Goal: Task Accomplishment & Management: Use online tool/utility

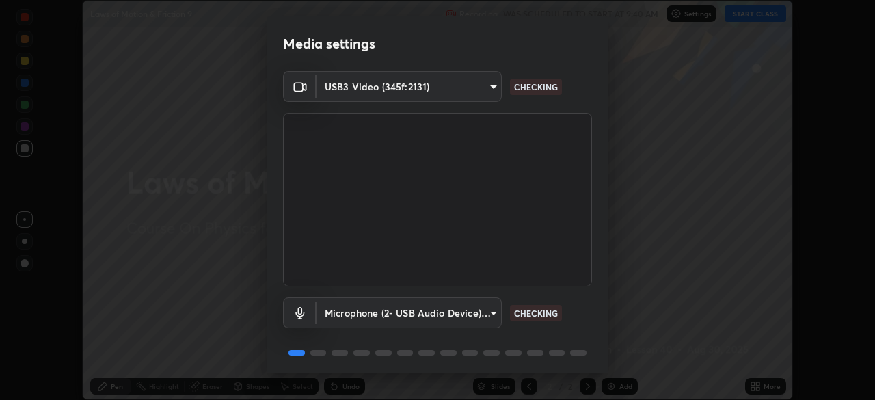
scroll to position [49, 0]
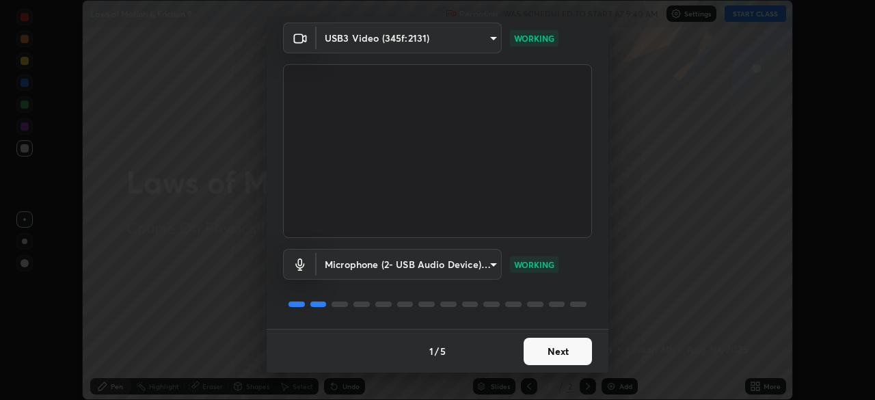
click at [564, 355] on button "Next" at bounding box center [558, 351] width 68 height 27
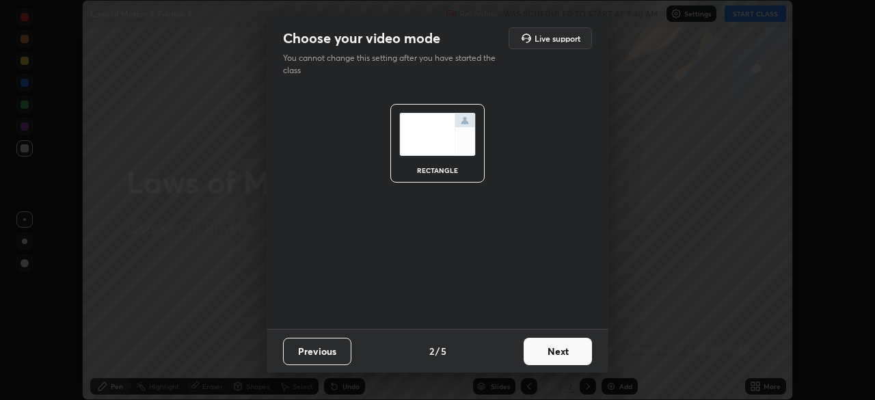
scroll to position [0, 0]
click at [557, 360] on button "Next" at bounding box center [558, 351] width 68 height 27
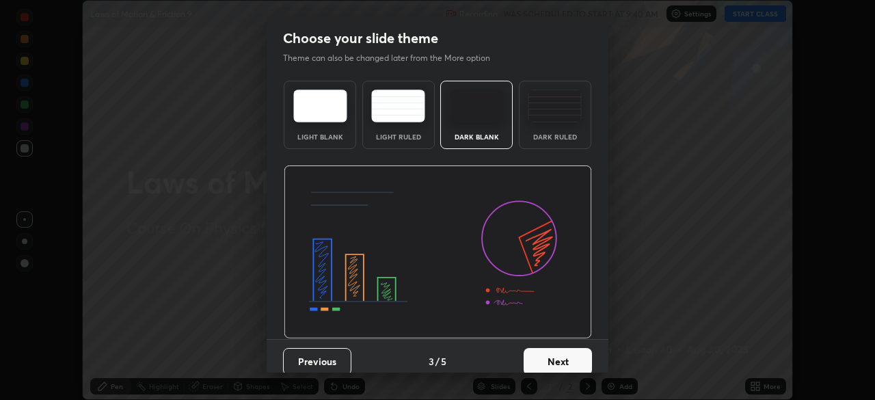
click at [561, 354] on button "Next" at bounding box center [558, 361] width 68 height 27
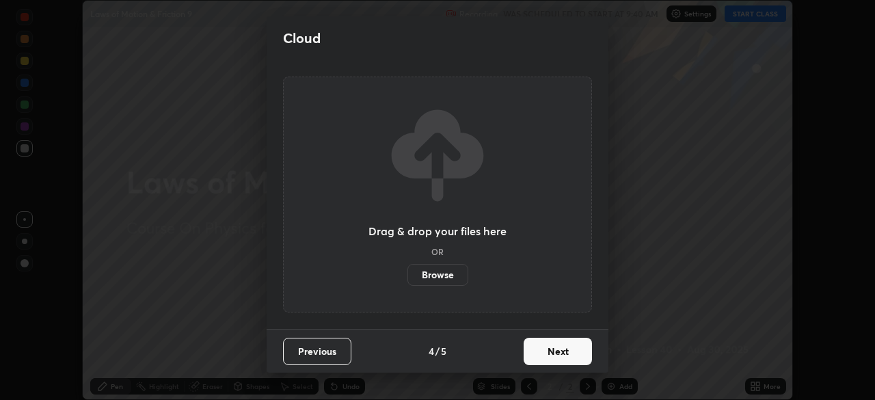
click at [564, 355] on button "Next" at bounding box center [558, 351] width 68 height 27
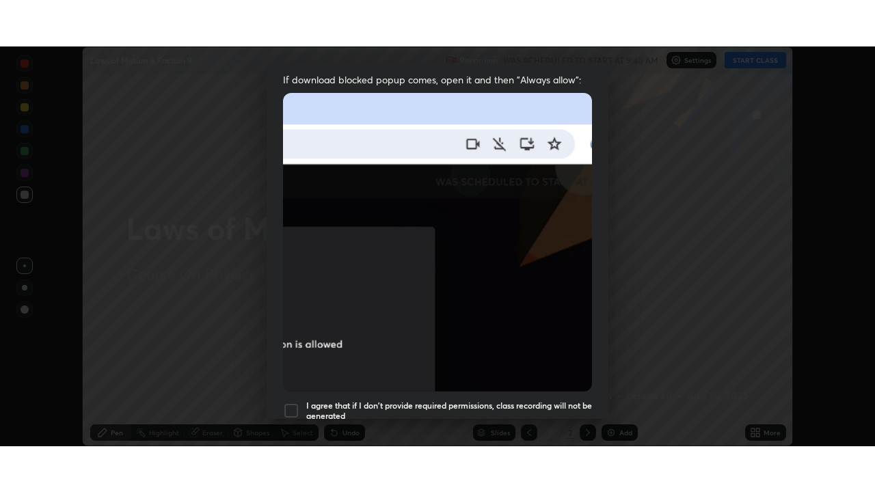
scroll to position [327, 0]
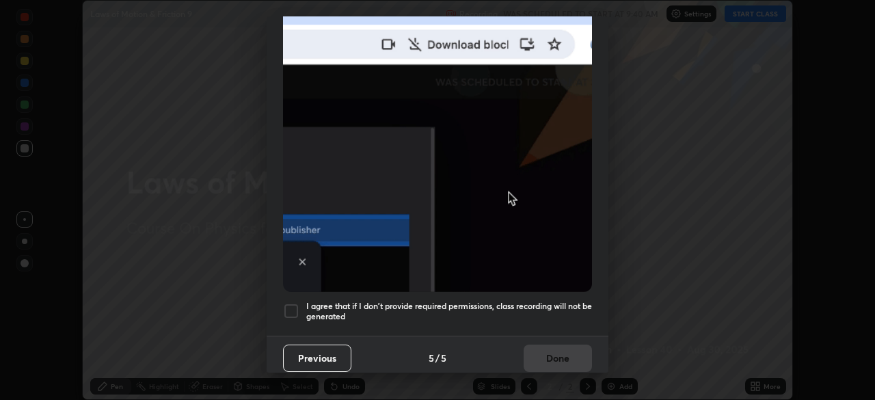
click at [420, 314] on h5 "I agree that if I don't provide required permissions, class recording will not …" at bounding box center [449, 311] width 286 height 21
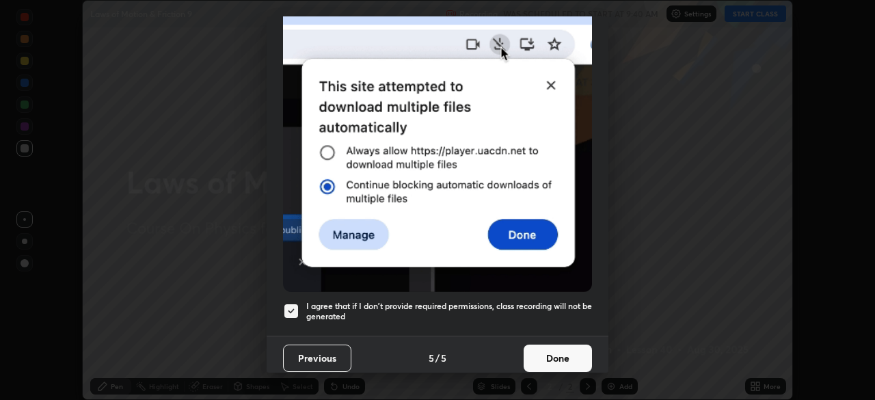
click at [547, 355] on button "Done" at bounding box center [558, 358] width 68 height 27
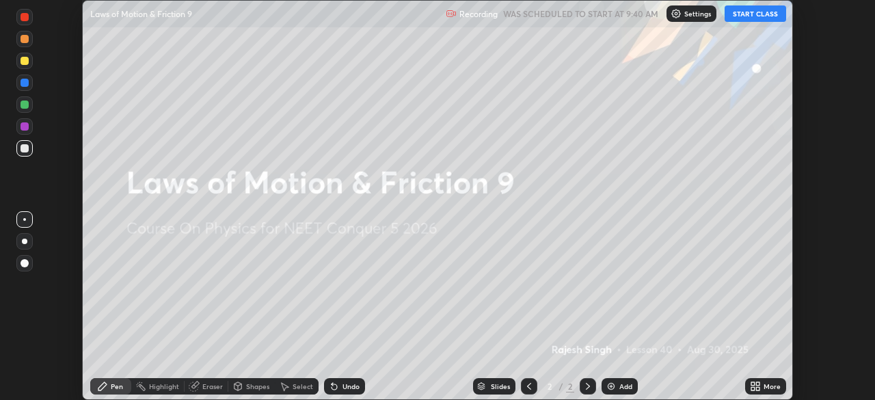
click at [757, 383] on icon at bounding box center [757, 383] width 3 height 3
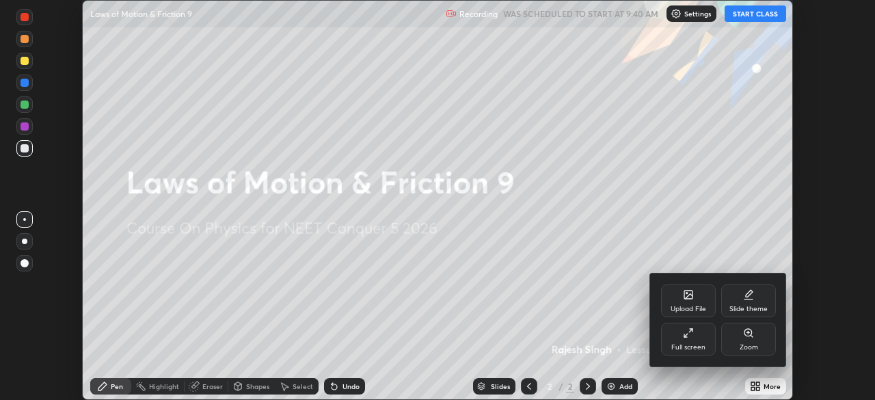
click at [695, 341] on div "Full screen" at bounding box center [688, 339] width 55 height 33
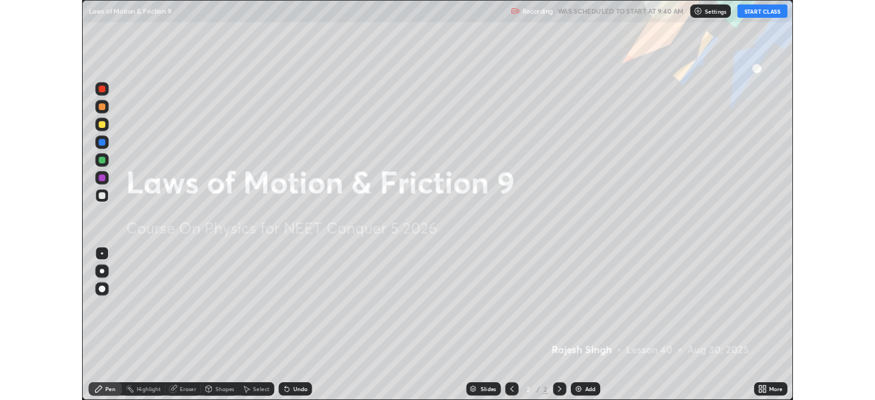
scroll to position [492, 875]
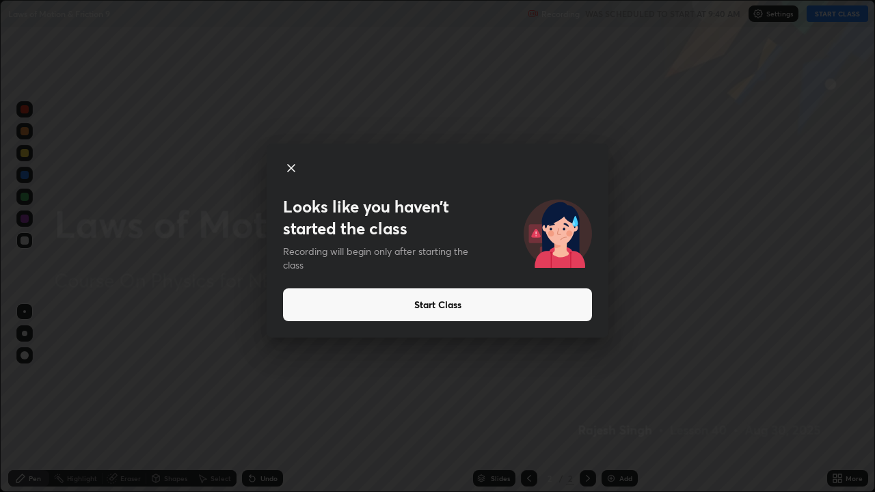
click at [422, 309] on button "Start Class" at bounding box center [437, 304] width 309 height 33
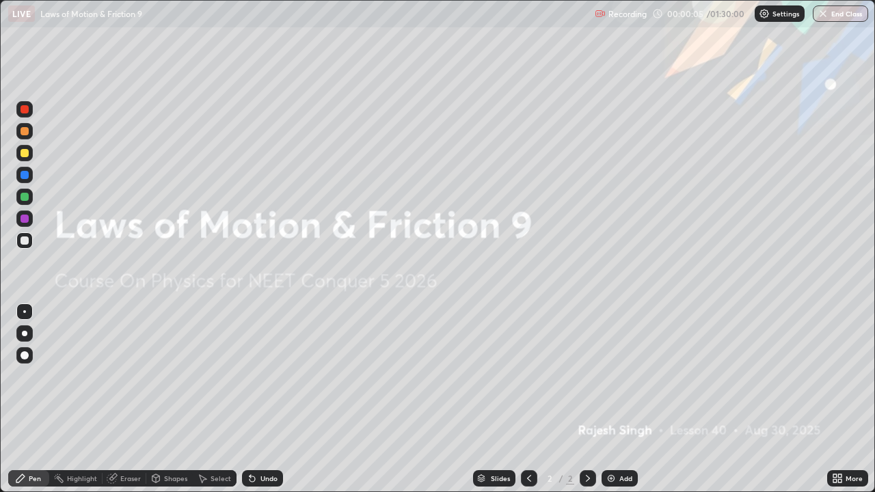
click at [836, 399] on icon at bounding box center [834, 475] width 3 height 3
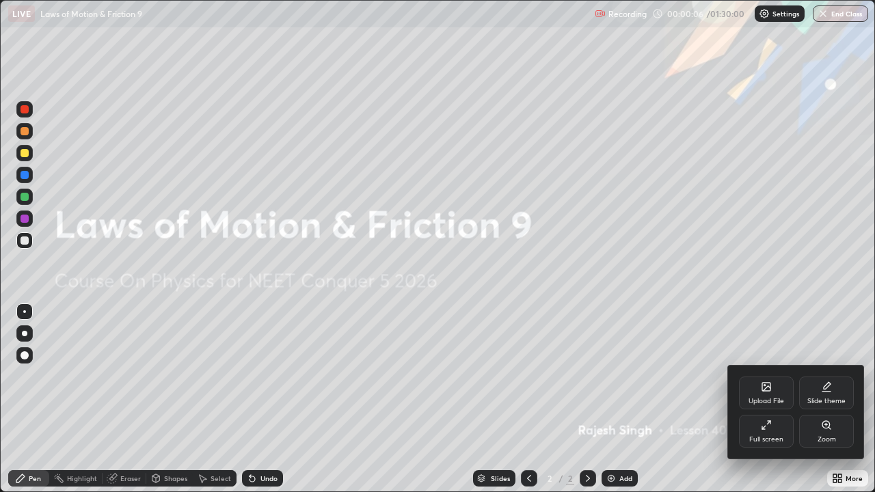
click at [772, 393] on div "Upload File" at bounding box center [766, 393] width 55 height 33
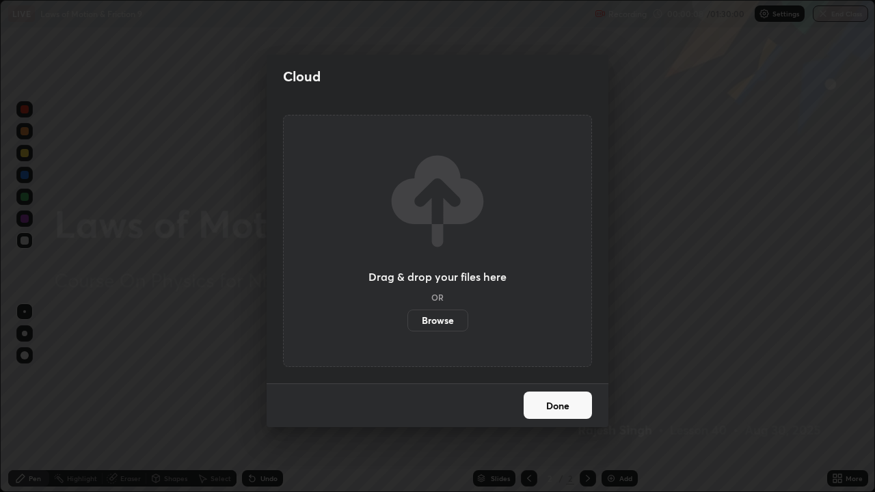
click at [456, 319] on label "Browse" at bounding box center [437, 321] width 61 height 22
click at [407, 319] on input "Browse" at bounding box center [407, 321] width 0 height 22
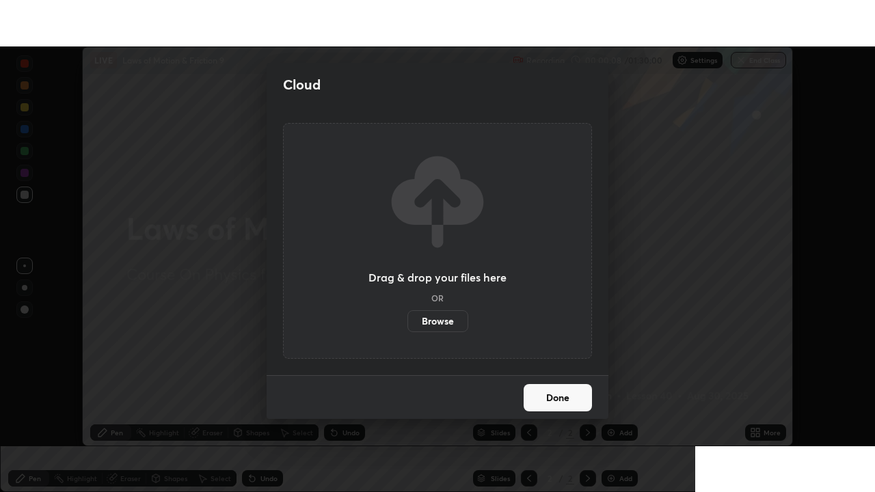
scroll to position [67955, 67480]
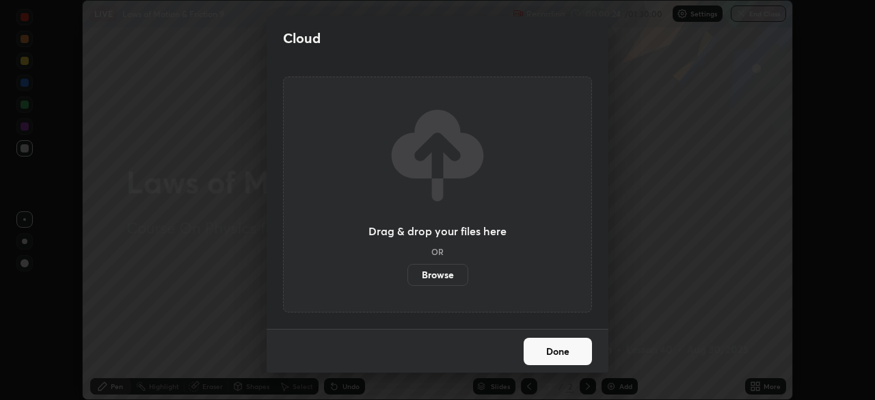
click at [545, 353] on button "Done" at bounding box center [558, 351] width 68 height 27
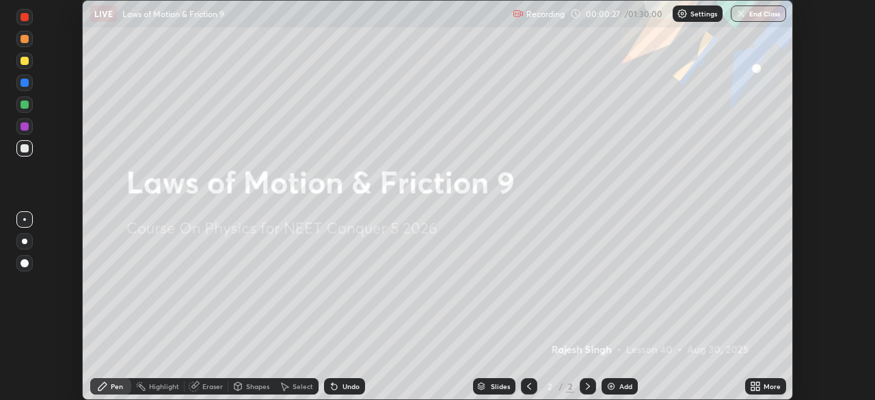
click at [756, 384] on icon at bounding box center [757, 383] width 3 height 3
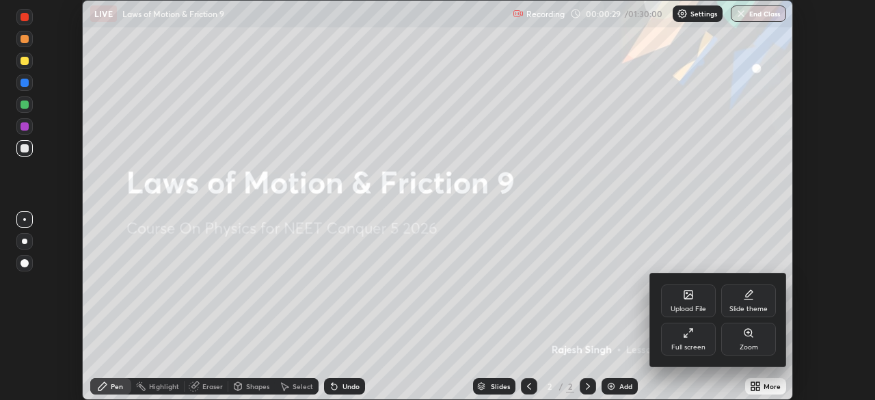
click at [698, 340] on div "Full screen" at bounding box center [688, 339] width 55 height 33
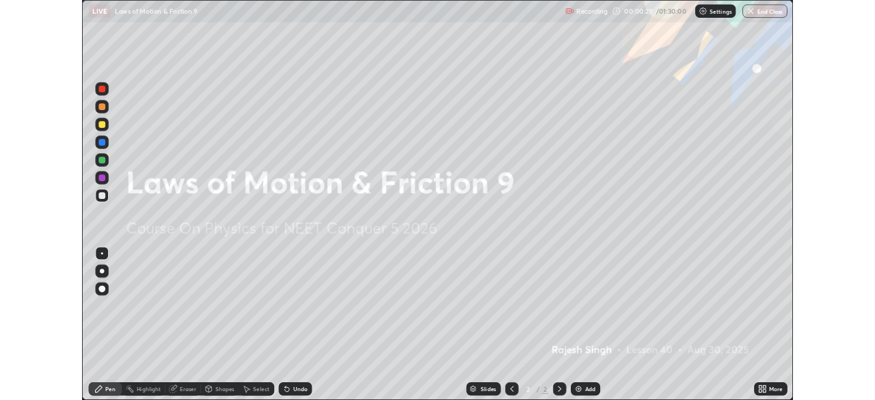
scroll to position [492, 875]
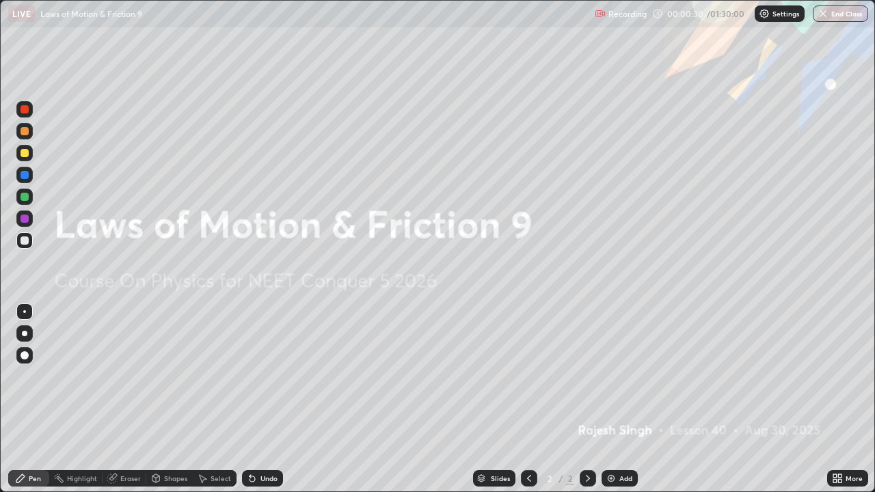
click at [628, 399] on div "Add" at bounding box center [625, 478] width 13 height 7
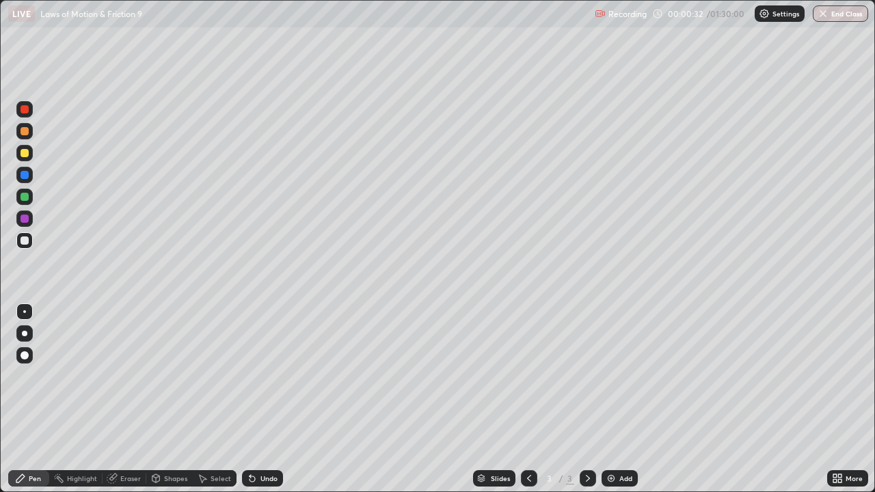
click at [535, 399] on div at bounding box center [529, 478] width 16 height 16
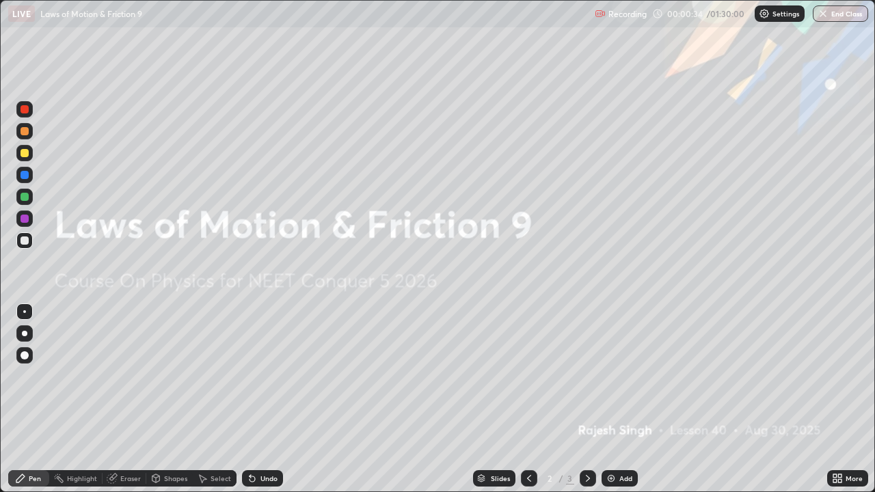
click at [839, 399] on icon at bounding box center [839, 480] width 3 height 3
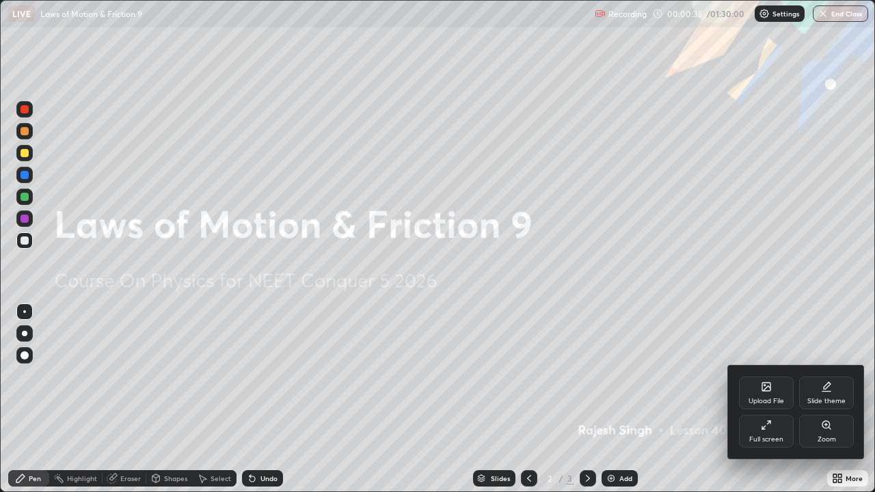
click at [818, 396] on div "Slide theme" at bounding box center [826, 393] width 55 height 33
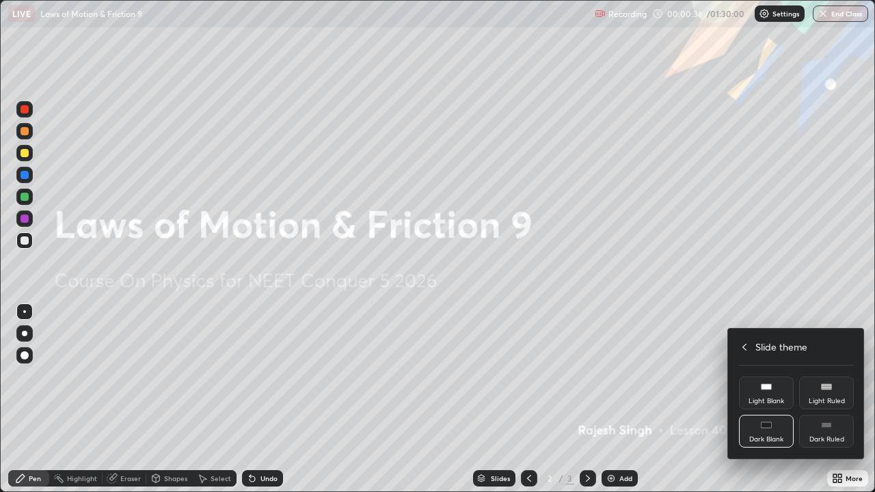
click at [826, 399] on div "Dark Ruled" at bounding box center [826, 439] width 35 height 7
click at [608, 399] on div at bounding box center [437, 246] width 875 height 492
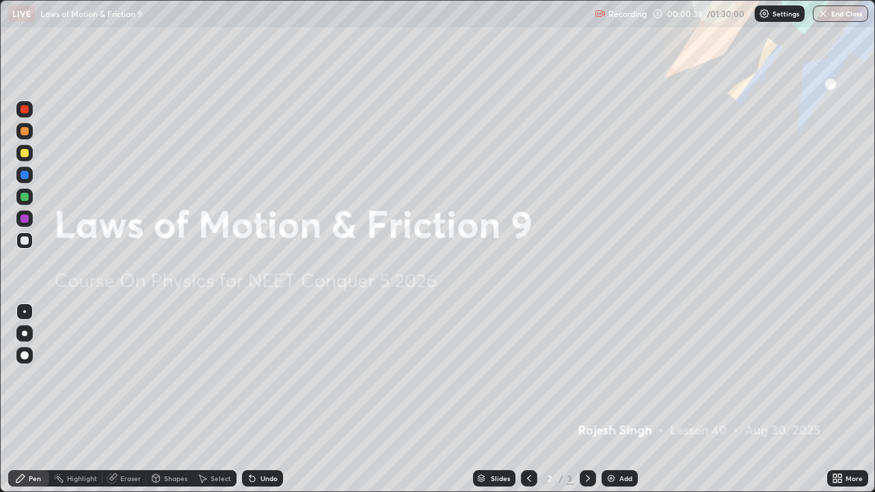
click at [613, 399] on img at bounding box center [611, 478] width 11 height 11
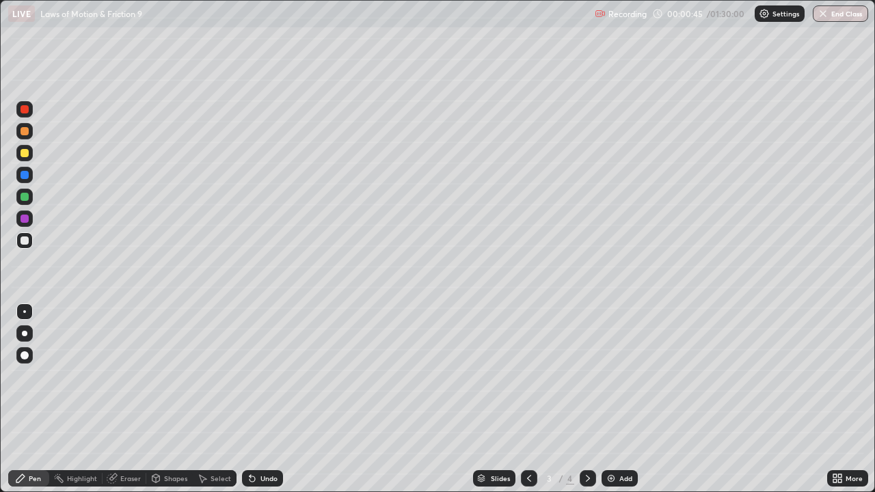
click at [24, 334] on div at bounding box center [24, 333] width 5 height 5
click at [18, 154] on div at bounding box center [24, 153] width 16 height 16
click at [21, 198] on div at bounding box center [25, 197] width 8 height 8
click at [249, 399] on icon at bounding box center [249, 475] width 1 height 1
click at [24, 155] on div at bounding box center [25, 153] width 8 height 8
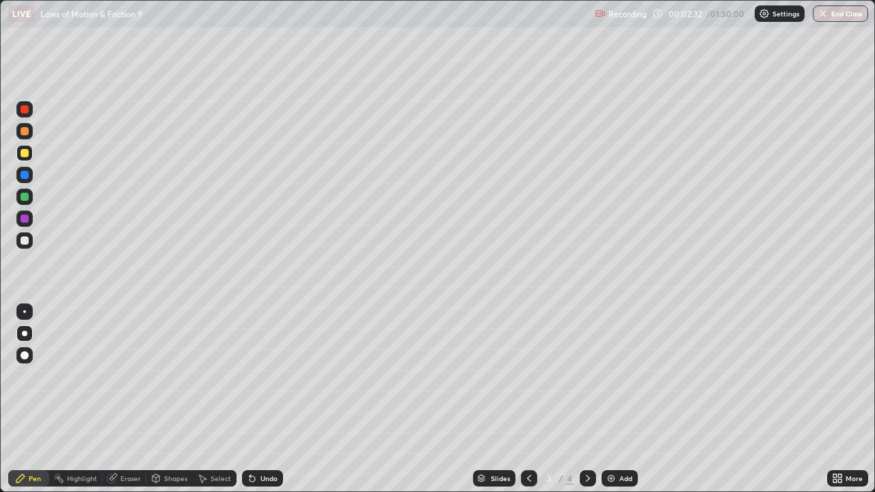
click at [168, 399] on div "Shapes" at bounding box center [175, 478] width 23 height 7
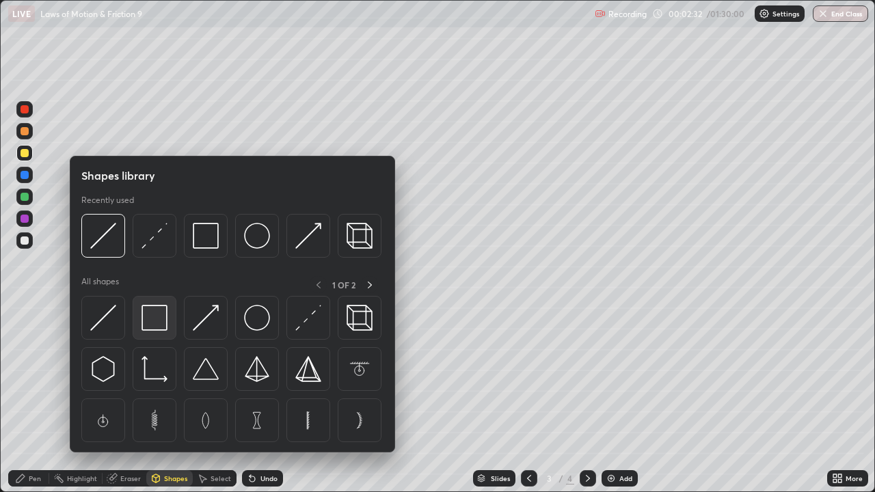
click at [154, 314] on img at bounding box center [154, 318] width 26 height 26
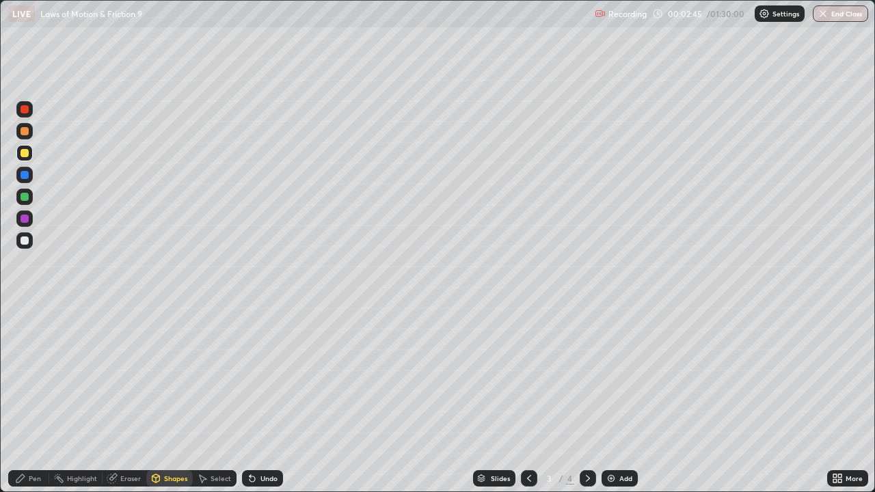
click at [260, 399] on div "Undo" at bounding box center [268, 478] width 17 height 7
click at [23, 399] on icon at bounding box center [20, 478] width 8 height 8
click at [24, 197] on div at bounding box center [25, 197] width 8 height 8
click at [23, 244] on div at bounding box center [25, 241] width 8 height 8
click at [264, 399] on div "Undo" at bounding box center [262, 478] width 41 height 16
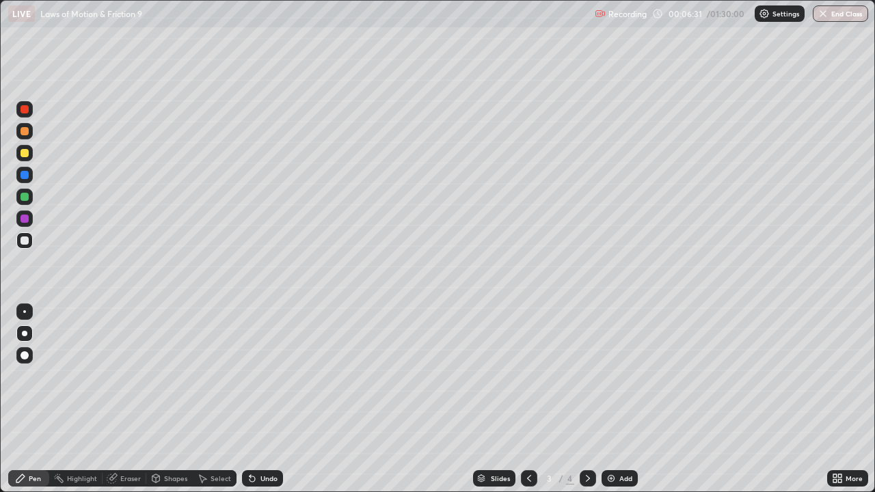
click at [264, 399] on div "Undo" at bounding box center [268, 478] width 17 height 7
click at [273, 399] on div "Undo" at bounding box center [262, 478] width 41 height 16
click at [586, 399] on icon at bounding box center [587, 478] width 11 height 11
click at [526, 399] on icon at bounding box center [529, 478] width 11 height 11
click at [614, 399] on img at bounding box center [611, 478] width 11 height 11
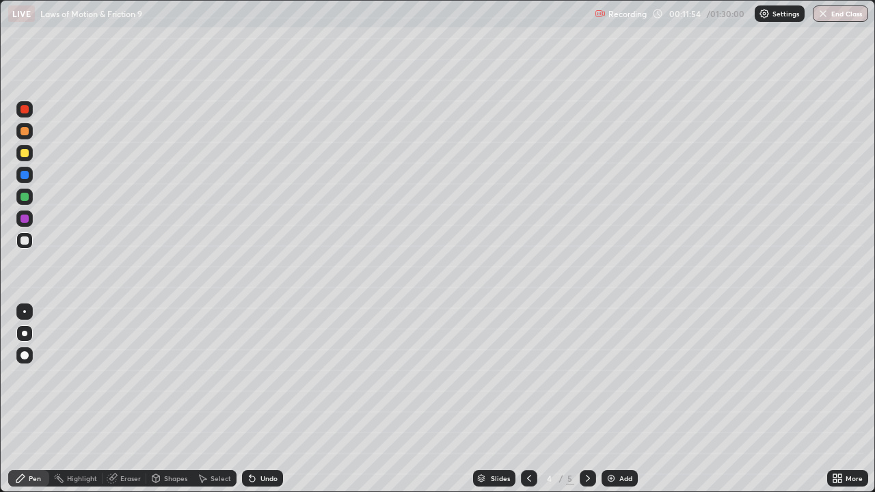
click at [26, 152] on div at bounding box center [25, 153] width 8 height 8
click at [168, 399] on div "Shapes" at bounding box center [175, 478] width 23 height 7
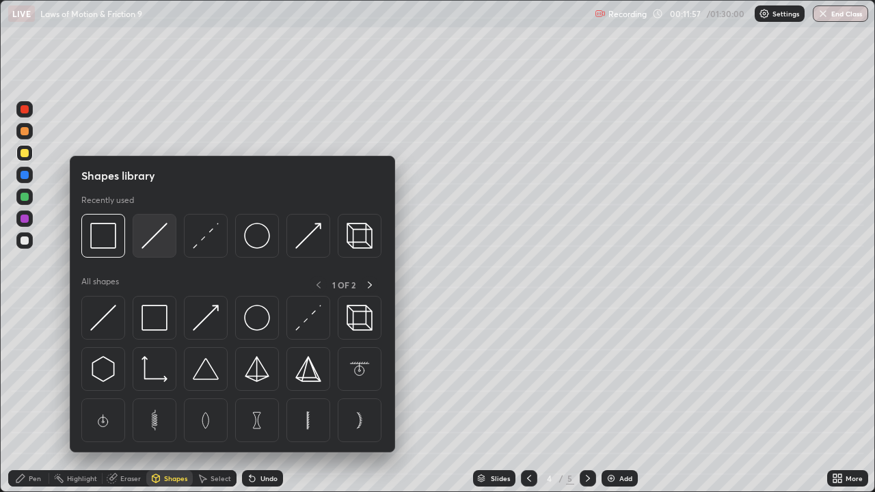
click at [147, 238] on img at bounding box center [154, 236] width 26 height 26
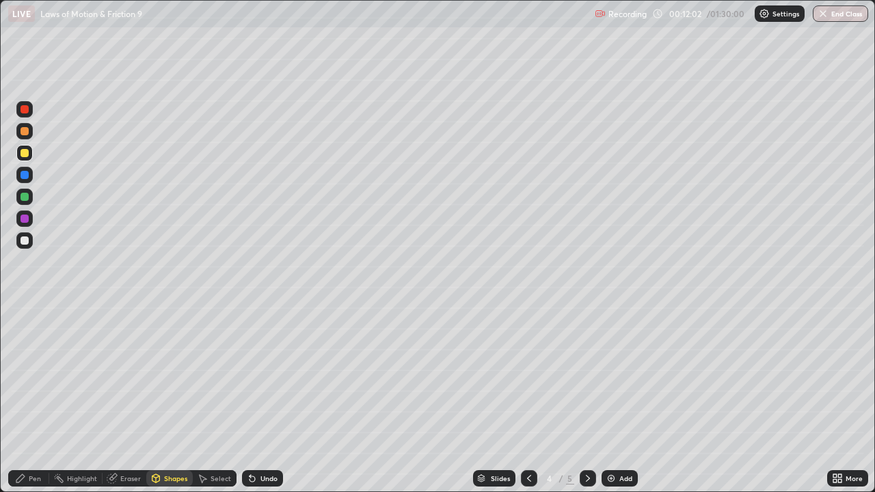
click at [38, 399] on div "Pen" at bounding box center [35, 478] width 12 height 7
click at [260, 399] on div "Undo" at bounding box center [268, 478] width 17 height 7
click at [254, 399] on div "Undo" at bounding box center [262, 478] width 41 height 16
click at [257, 399] on div "Undo" at bounding box center [262, 478] width 41 height 16
click at [19, 241] on div at bounding box center [24, 240] width 16 height 16
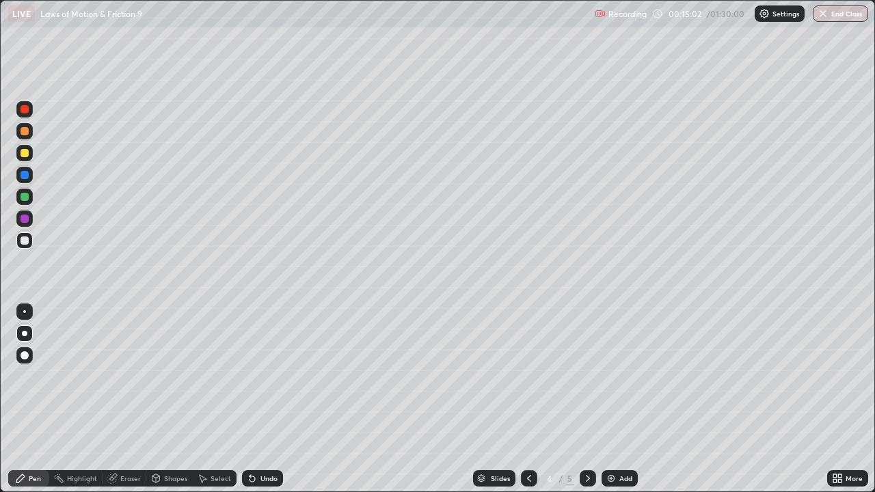
click at [27, 244] on div at bounding box center [24, 240] width 16 height 16
click at [25, 241] on div at bounding box center [25, 241] width 8 height 8
click at [256, 399] on div "Undo" at bounding box center [262, 478] width 41 height 16
click at [263, 399] on div "Undo" at bounding box center [262, 478] width 41 height 16
click at [172, 399] on div "Shapes" at bounding box center [175, 478] width 23 height 7
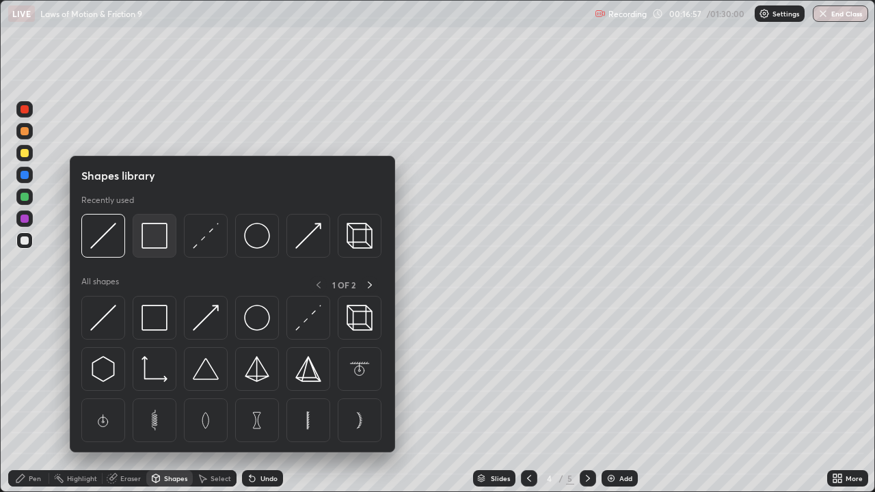
click at [153, 241] on img at bounding box center [154, 236] width 26 height 26
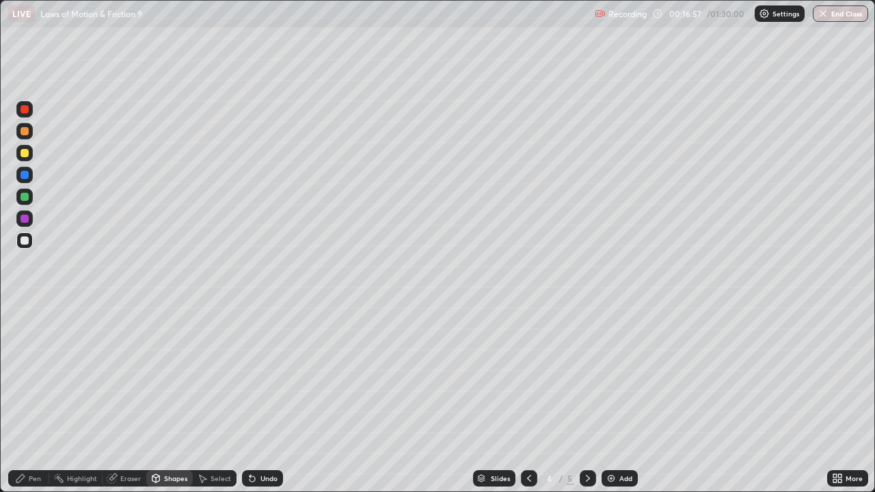
click at [25, 218] on div at bounding box center [25, 219] width 8 height 8
click at [249, 399] on icon at bounding box center [249, 475] width 1 height 1
click at [38, 399] on div "Pen" at bounding box center [35, 478] width 12 height 7
click at [18, 200] on div at bounding box center [24, 197] width 16 height 16
click at [22, 202] on div at bounding box center [24, 197] width 16 height 16
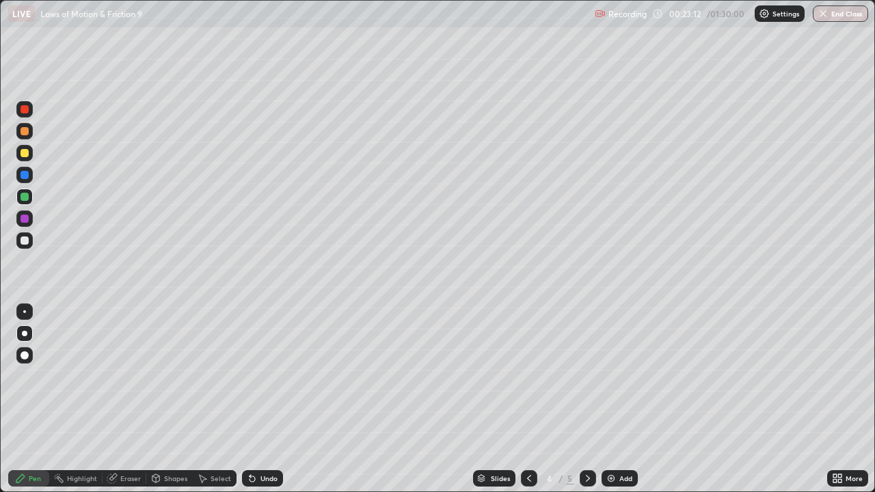
click at [587, 399] on icon at bounding box center [587, 478] width 11 height 11
click at [527, 399] on icon at bounding box center [529, 478] width 11 height 11
click at [615, 399] on img at bounding box center [611, 478] width 11 height 11
click at [25, 136] on div at bounding box center [24, 131] width 16 height 16
click at [174, 399] on div "Shapes" at bounding box center [175, 478] width 23 height 7
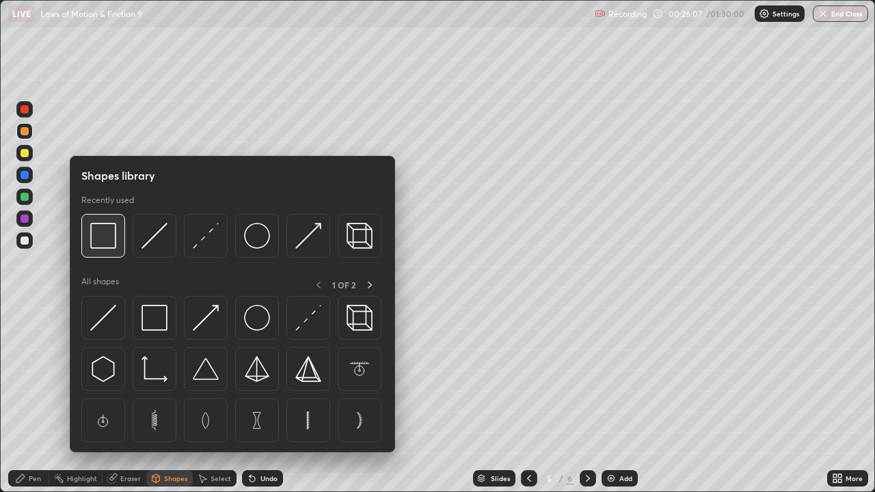
click at [105, 239] on img at bounding box center [103, 236] width 26 height 26
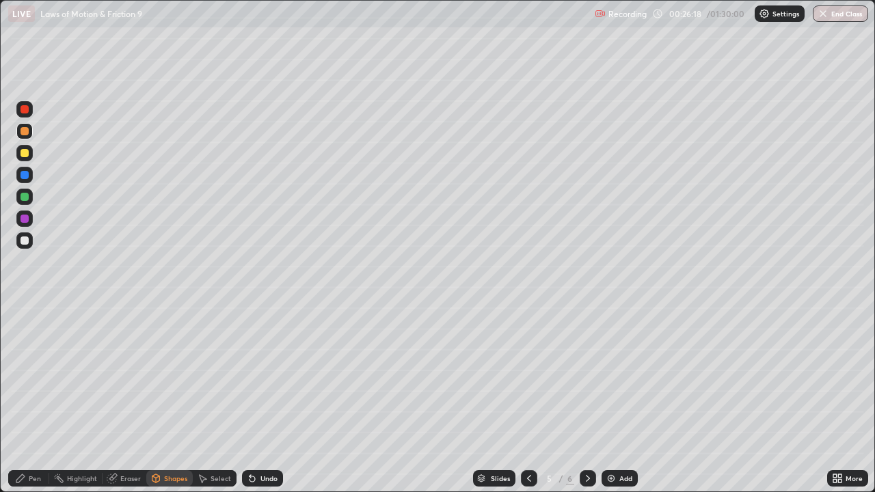
click at [31, 399] on div "Pen" at bounding box center [28, 478] width 41 height 16
click at [16, 197] on div at bounding box center [24, 197] width 16 height 16
click at [19, 243] on div at bounding box center [24, 240] width 16 height 16
click at [262, 399] on div "Undo" at bounding box center [268, 478] width 17 height 7
click at [267, 399] on div "Undo" at bounding box center [262, 478] width 41 height 16
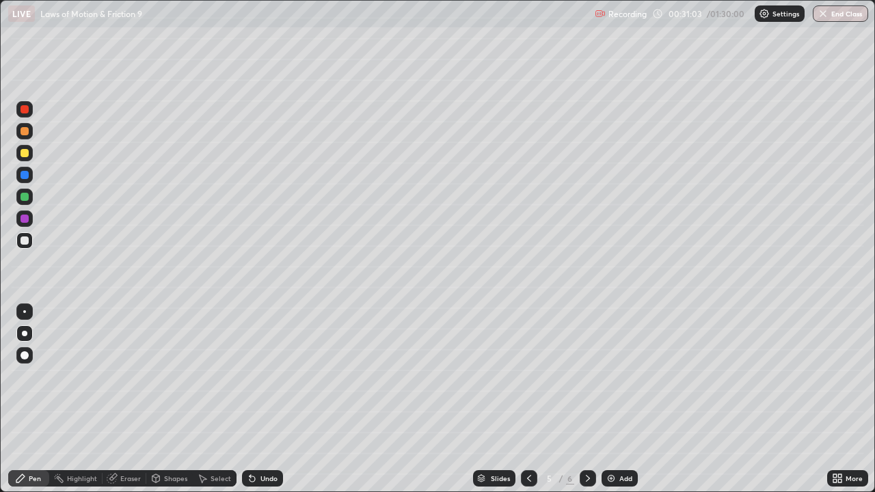
click at [268, 399] on div "Undo" at bounding box center [268, 478] width 17 height 7
click at [117, 399] on div "Eraser" at bounding box center [125, 478] width 44 height 16
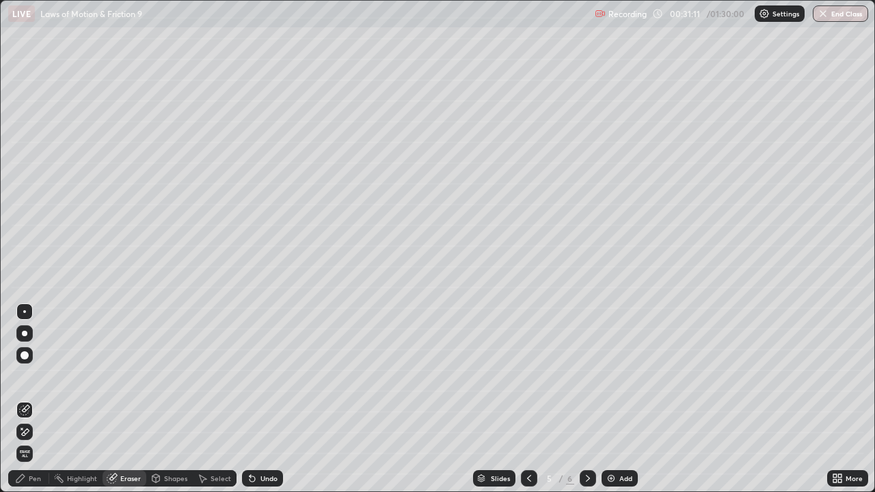
click at [32, 399] on div "Pen" at bounding box center [35, 478] width 12 height 7
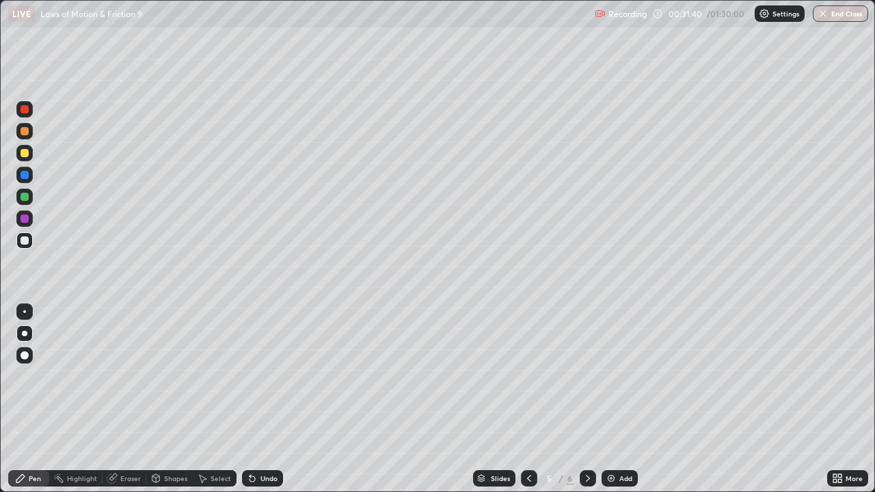
click at [22, 199] on div at bounding box center [25, 197] width 8 height 8
click at [265, 399] on div "Undo" at bounding box center [262, 478] width 41 height 16
click at [117, 399] on div "Eraser" at bounding box center [125, 478] width 44 height 16
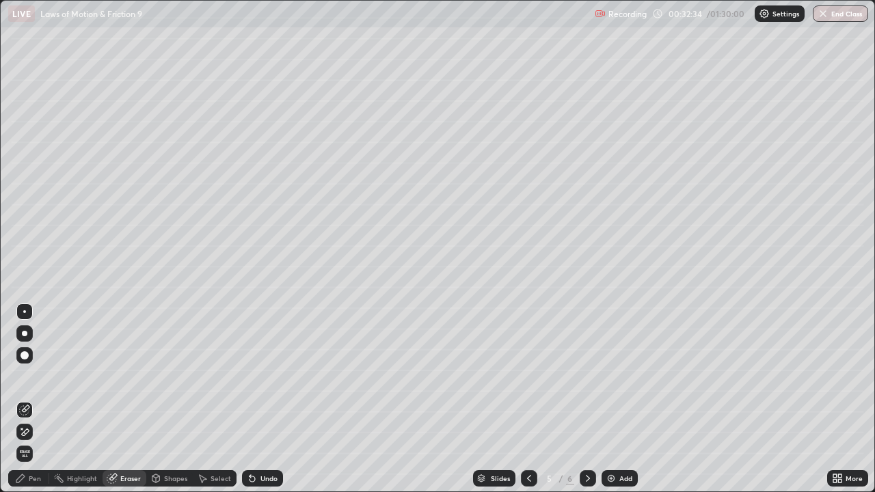
click at [31, 399] on div "Pen" at bounding box center [28, 478] width 41 height 16
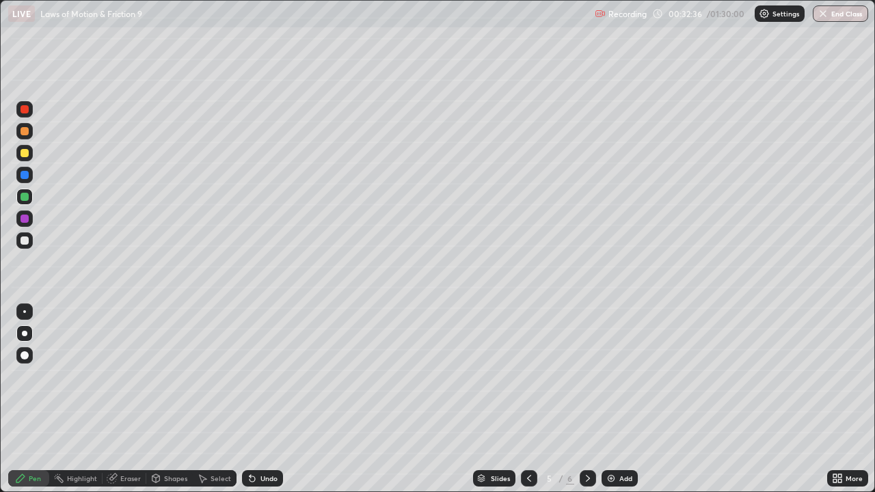
click at [18, 243] on div at bounding box center [24, 240] width 16 height 16
click at [131, 399] on div "Eraser" at bounding box center [125, 478] width 44 height 16
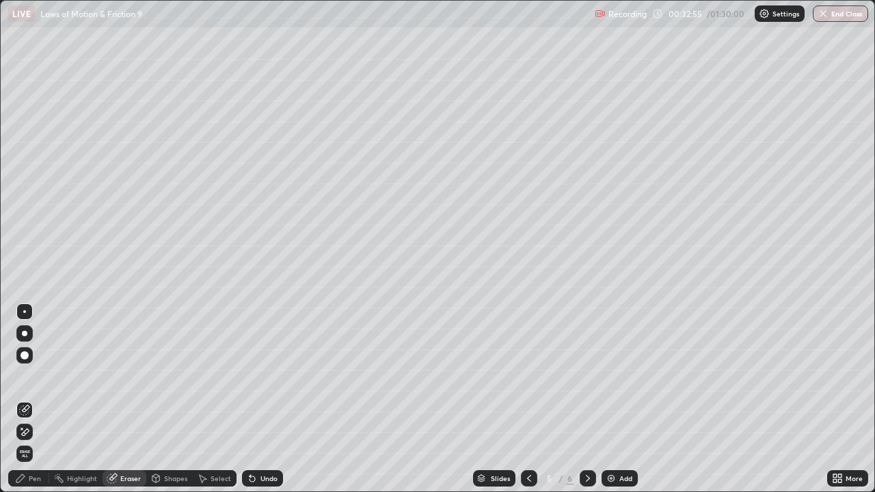
click at [35, 399] on div "Pen" at bounding box center [35, 478] width 12 height 7
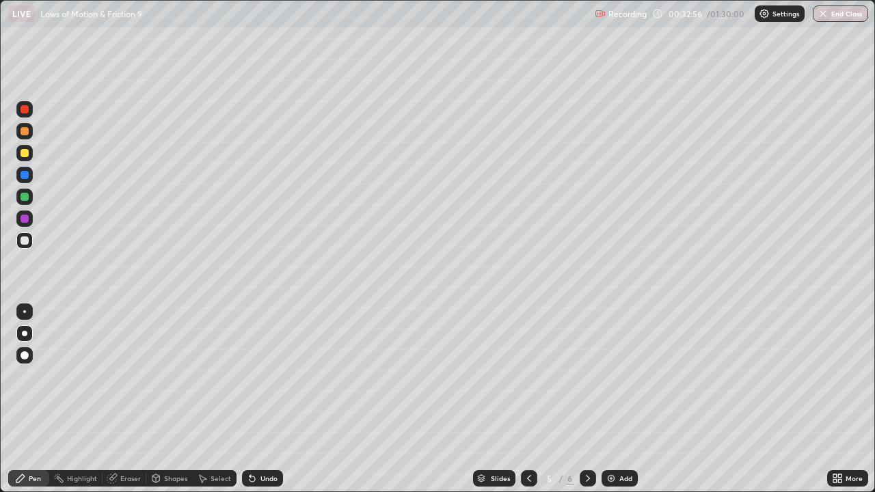
click at [18, 192] on div at bounding box center [24, 197] width 16 height 16
click at [580, 399] on div at bounding box center [588, 478] width 16 height 16
click at [528, 399] on icon at bounding box center [529, 478] width 11 height 11
click at [610, 399] on img at bounding box center [611, 478] width 11 height 11
click at [27, 133] on div at bounding box center [25, 131] width 8 height 8
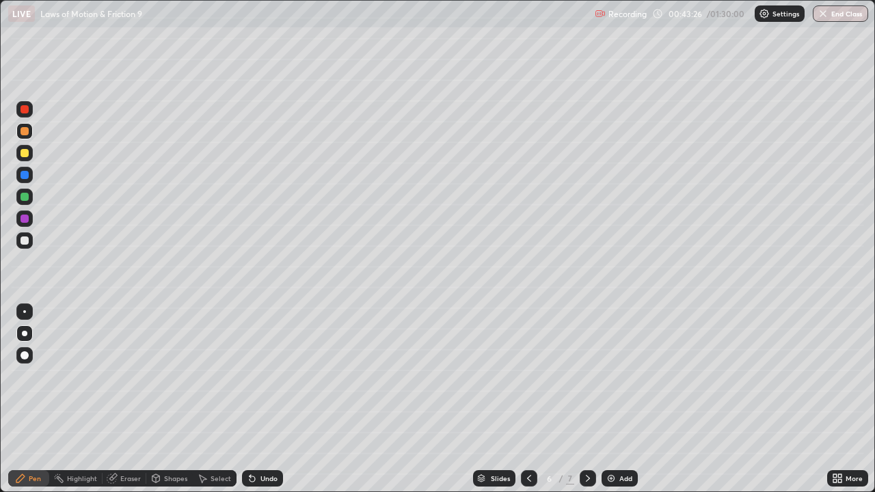
click at [23, 197] on div at bounding box center [25, 197] width 8 height 8
click at [249, 399] on icon at bounding box center [251, 478] width 5 height 5
click at [249, 399] on icon at bounding box center [249, 475] width 1 height 1
click at [23, 133] on div at bounding box center [25, 131] width 8 height 8
click at [260, 399] on div "Undo" at bounding box center [268, 478] width 17 height 7
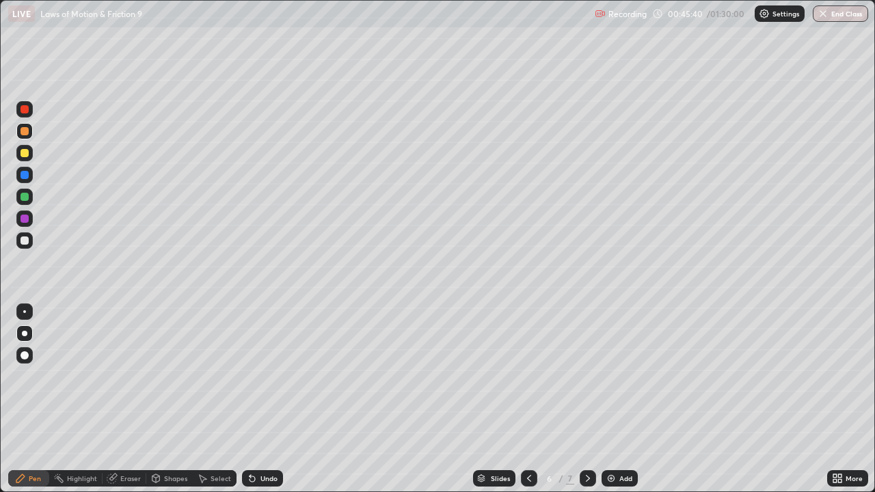
click at [23, 241] on div at bounding box center [25, 241] width 8 height 8
click at [25, 197] on div at bounding box center [25, 197] width 8 height 8
click at [269, 399] on div "Undo" at bounding box center [268, 478] width 17 height 7
click at [586, 399] on icon at bounding box center [587, 478] width 11 height 11
click at [528, 399] on icon at bounding box center [529, 478] width 11 height 11
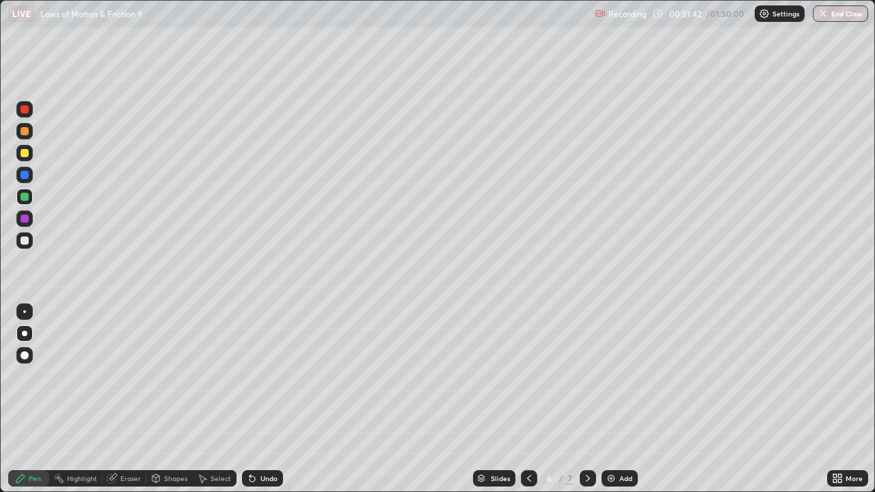
click at [607, 399] on img at bounding box center [611, 478] width 11 height 11
click at [23, 133] on div at bounding box center [25, 131] width 8 height 8
click at [21, 198] on div at bounding box center [25, 197] width 8 height 8
click at [25, 154] on div at bounding box center [25, 153] width 8 height 8
click at [256, 399] on div "Undo" at bounding box center [262, 478] width 41 height 16
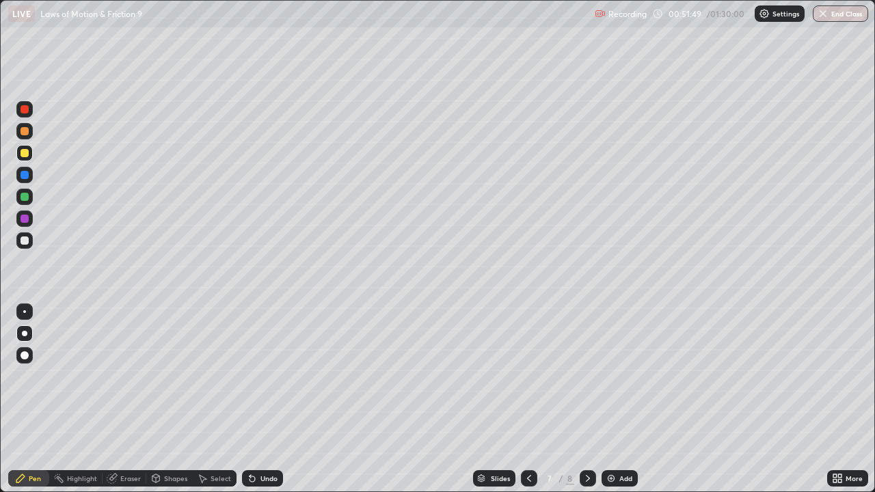
click at [254, 399] on icon at bounding box center [252, 478] width 11 height 11
click at [167, 399] on div "Shapes" at bounding box center [175, 478] width 23 height 7
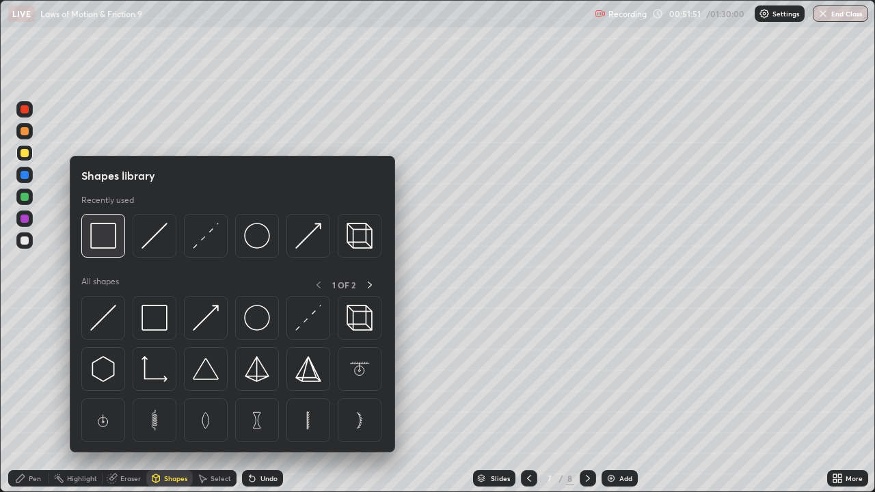
click at [109, 235] on img at bounding box center [103, 236] width 26 height 26
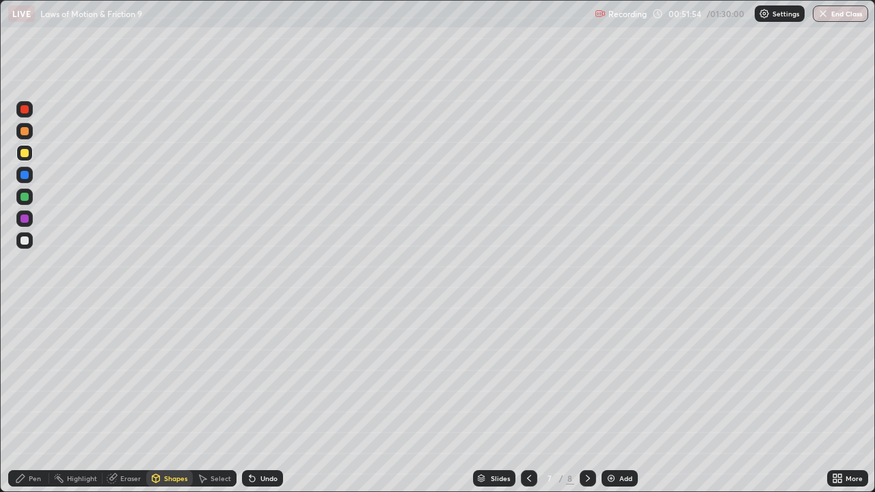
click at [266, 399] on div "Undo" at bounding box center [268, 478] width 17 height 7
click at [24, 399] on icon at bounding box center [20, 478] width 11 height 11
click at [25, 239] on div at bounding box center [25, 241] width 8 height 8
click at [22, 241] on div at bounding box center [25, 241] width 8 height 8
click at [249, 399] on icon at bounding box center [249, 475] width 1 height 1
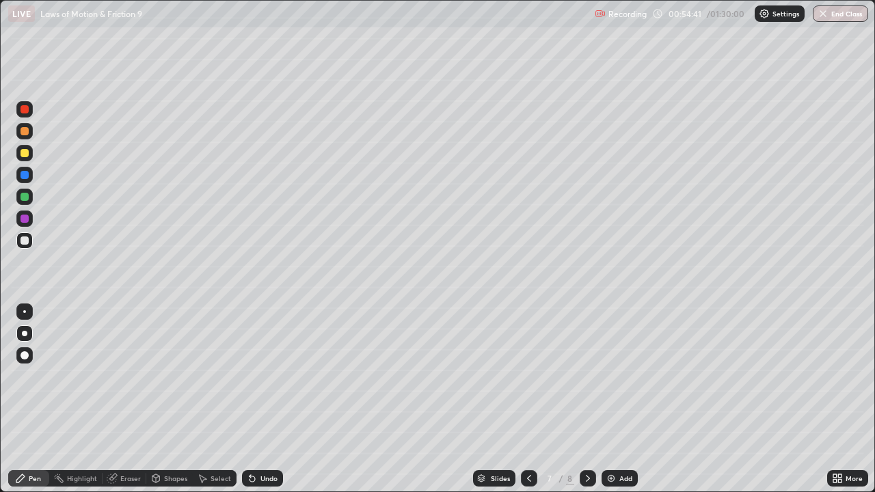
click at [22, 154] on div at bounding box center [25, 153] width 8 height 8
click at [262, 399] on div "Undo" at bounding box center [268, 478] width 17 height 7
click at [261, 399] on div "Undo" at bounding box center [262, 478] width 41 height 16
click at [172, 399] on div "Shapes" at bounding box center [175, 478] width 23 height 7
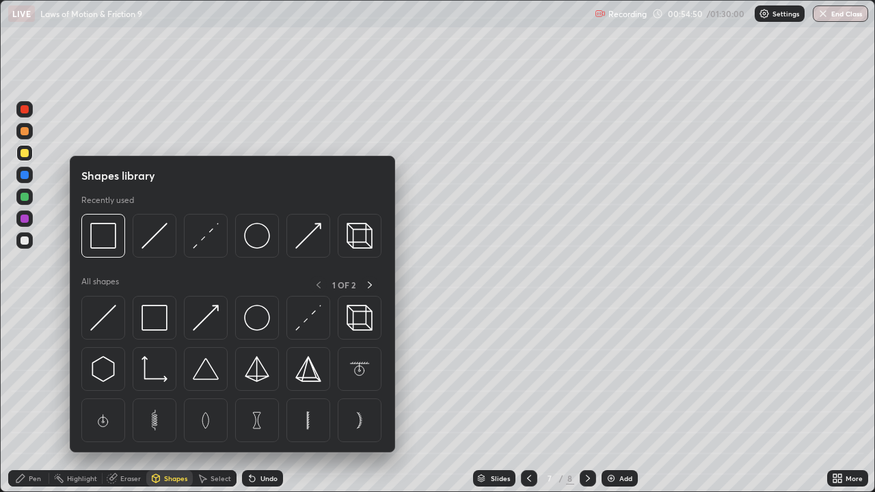
click at [32, 129] on div at bounding box center [24, 131] width 16 height 16
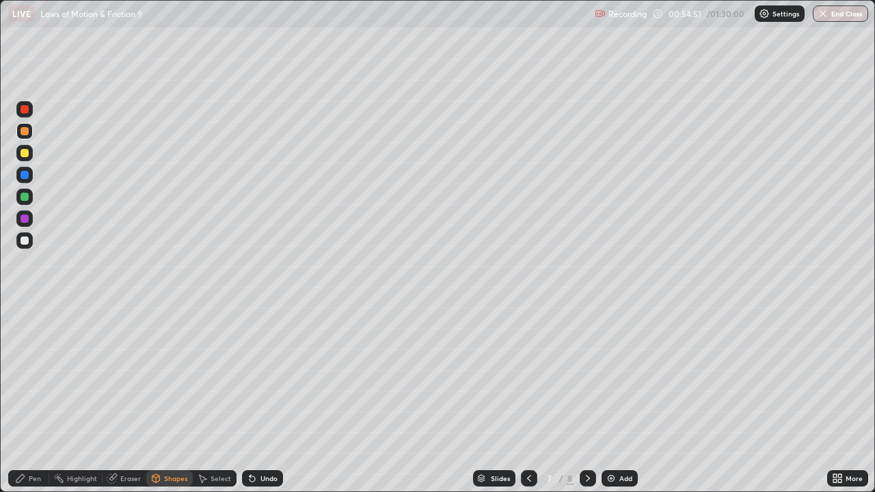
click at [173, 399] on div "Shapes" at bounding box center [169, 478] width 46 height 16
click at [31, 399] on div "Pen" at bounding box center [35, 478] width 12 height 7
click at [121, 399] on div "Eraser" at bounding box center [130, 478] width 21 height 7
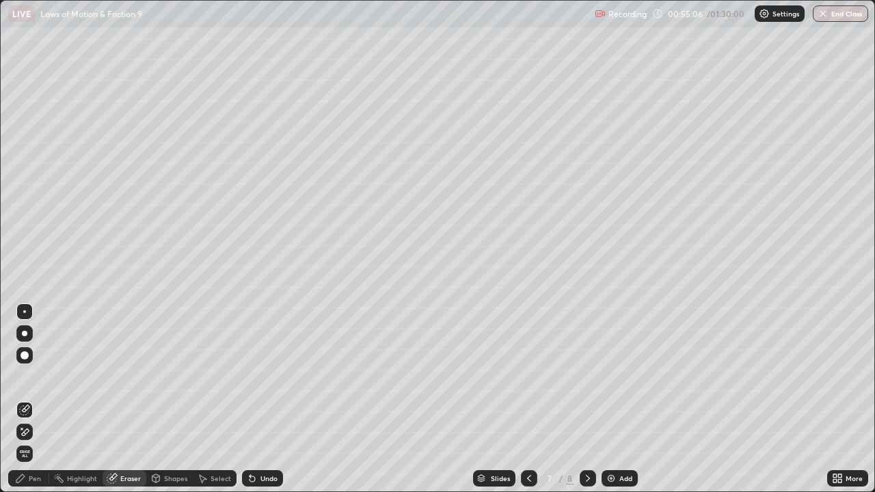
click at [33, 399] on div "Pen" at bounding box center [35, 478] width 12 height 7
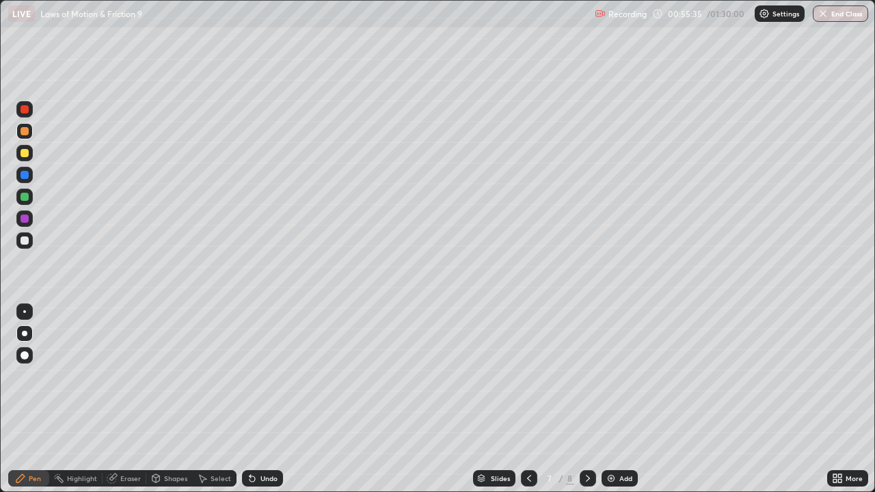
click at [30, 244] on div at bounding box center [24, 240] width 16 height 16
click at [270, 399] on div "Undo" at bounding box center [262, 478] width 41 height 16
click at [25, 152] on div at bounding box center [25, 153] width 8 height 8
click at [265, 399] on div "Undo" at bounding box center [268, 478] width 17 height 7
click at [586, 399] on icon at bounding box center [587, 478] width 11 height 11
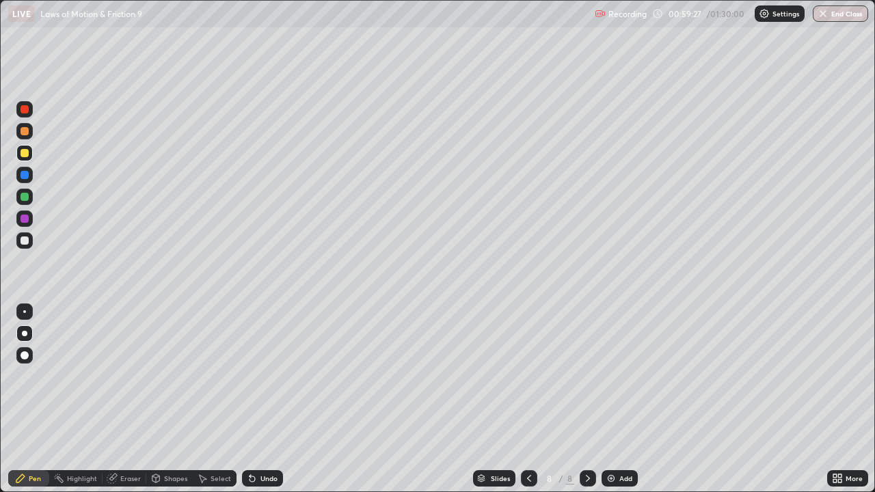
click at [580, 399] on div at bounding box center [588, 478] width 16 height 27
click at [528, 399] on icon at bounding box center [529, 478] width 11 height 11
click at [620, 399] on div "Add" at bounding box center [625, 478] width 13 height 7
click at [25, 157] on div at bounding box center [24, 153] width 16 height 16
click at [25, 173] on div at bounding box center [25, 175] width 8 height 8
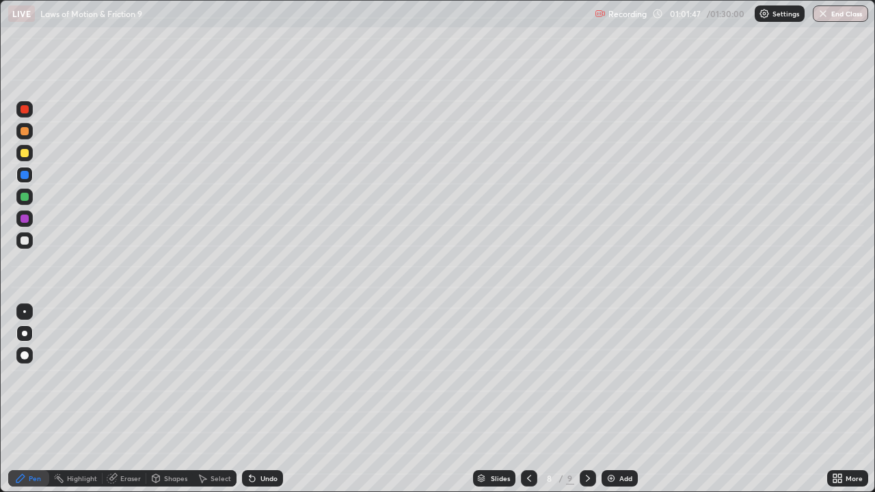
click at [263, 399] on div "Undo" at bounding box center [268, 478] width 17 height 7
click at [26, 242] on div at bounding box center [25, 241] width 8 height 8
click at [18, 198] on div at bounding box center [24, 197] width 16 height 16
click at [171, 399] on div "Shapes" at bounding box center [175, 478] width 23 height 7
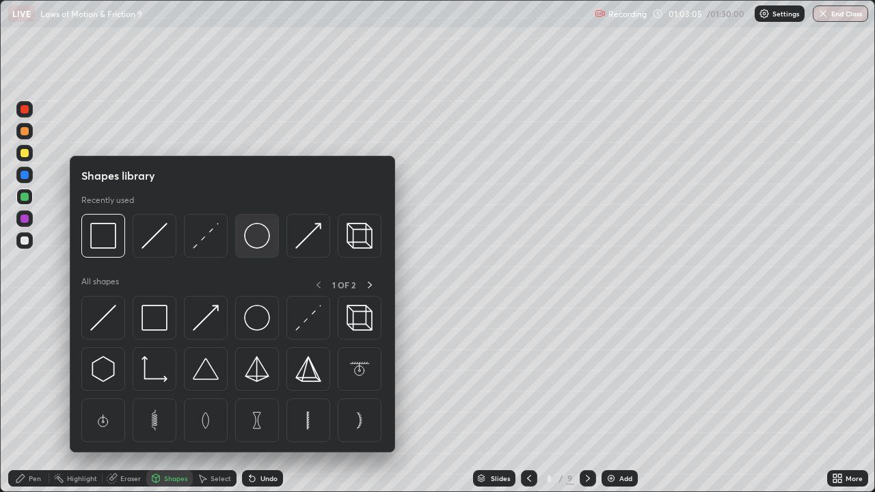
click at [252, 238] on img at bounding box center [257, 236] width 26 height 26
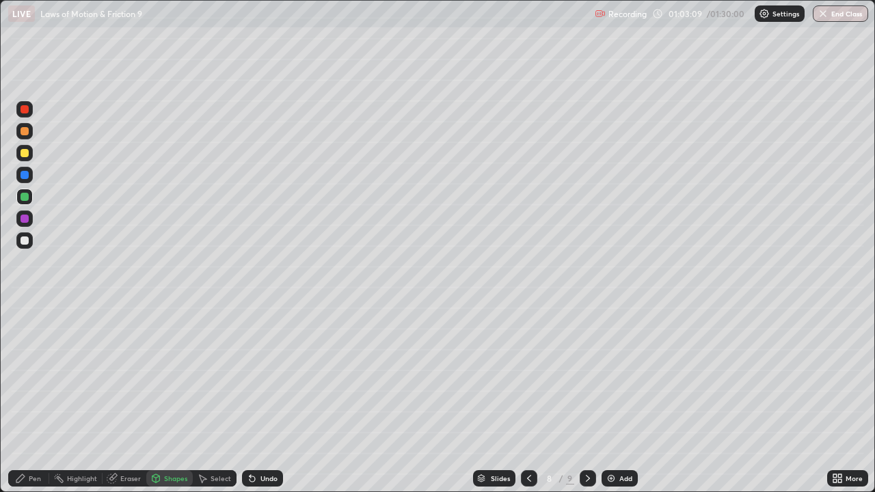
click at [27, 399] on div "Pen" at bounding box center [28, 478] width 41 height 16
click at [24, 176] on div at bounding box center [25, 175] width 8 height 8
click at [27, 241] on div at bounding box center [25, 241] width 8 height 8
click at [165, 399] on div "Shapes" at bounding box center [175, 478] width 23 height 7
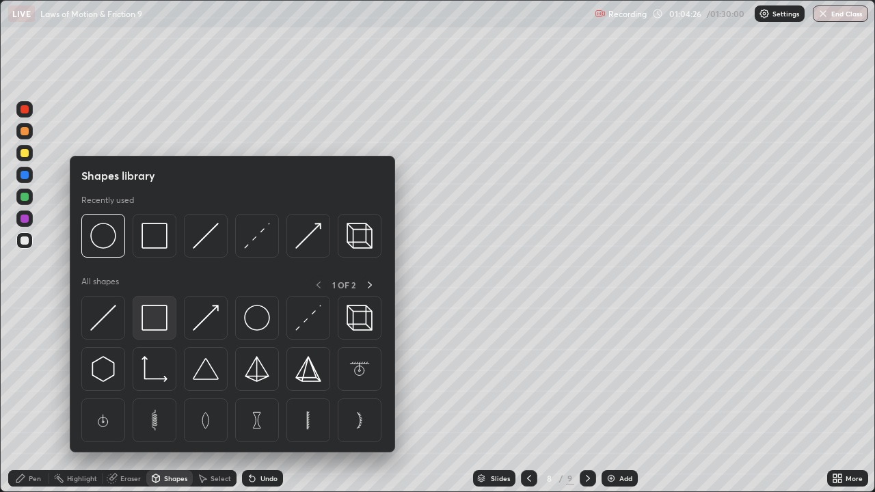
click at [152, 316] on img at bounding box center [154, 318] width 26 height 26
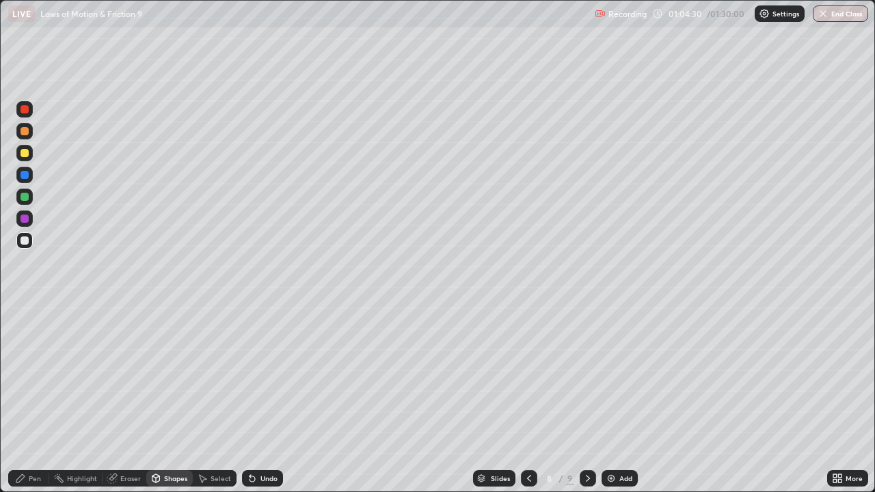
click at [36, 399] on div "Pen" at bounding box center [35, 478] width 12 height 7
click at [128, 399] on div "Eraser" at bounding box center [130, 478] width 21 height 7
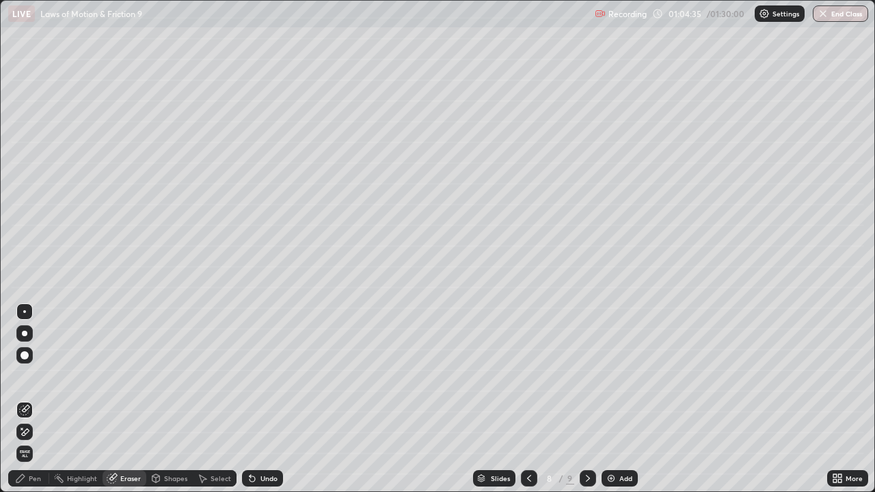
click at [33, 399] on div "Pen" at bounding box center [28, 478] width 41 height 16
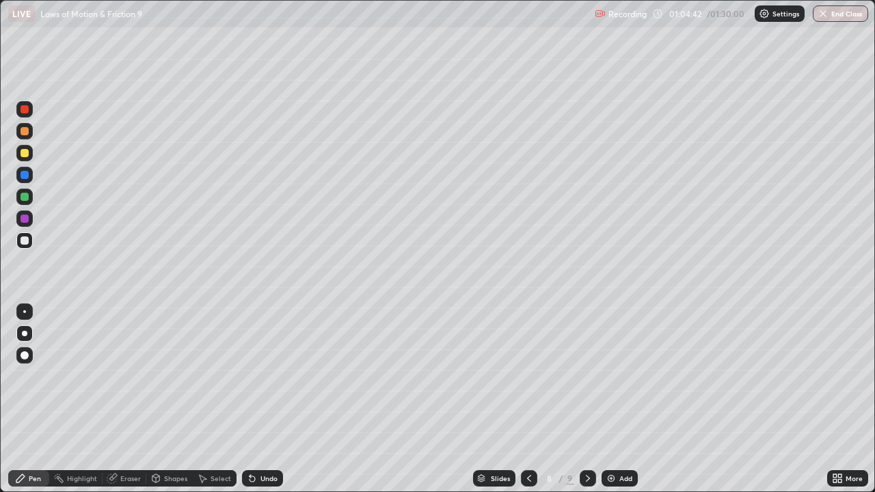
click at [167, 399] on div "Shapes" at bounding box center [175, 478] width 23 height 7
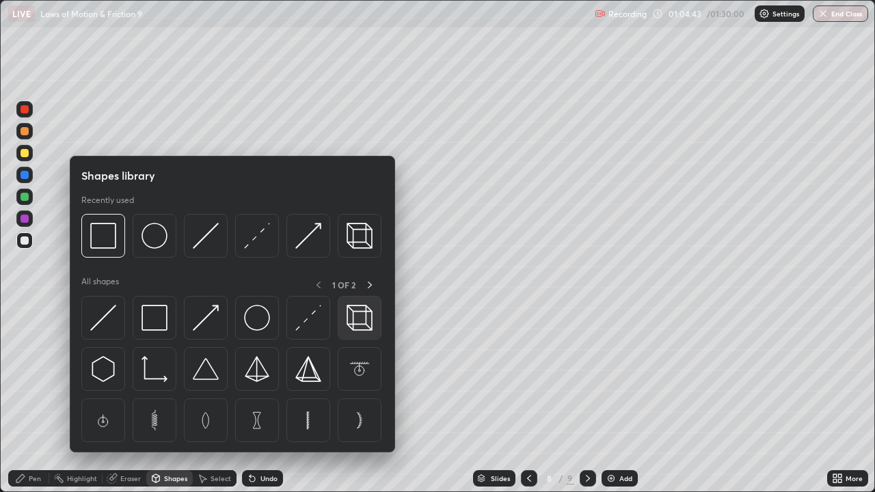
click at [353, 312] on img at bounding box center [360, 318] width 26 height 26
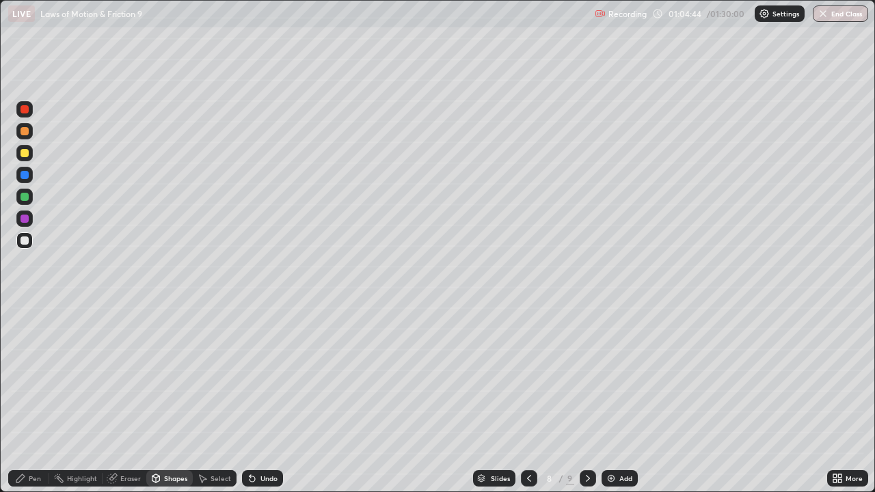
click at [27, 134] on div at bounding box center [25, 131] width 8 height 8
click at [34, 399] on div "Pen" at bounding box center [28, 478] width 41 height 16
click at [31, 242] on div at bounding box center [24, 240] width 16 height 16
click at [25, 176] on div at bounding box center [25, 175] width 8 height 8
click at [250, 399] on icon at bounding box center [251, 478] width 5 height 5
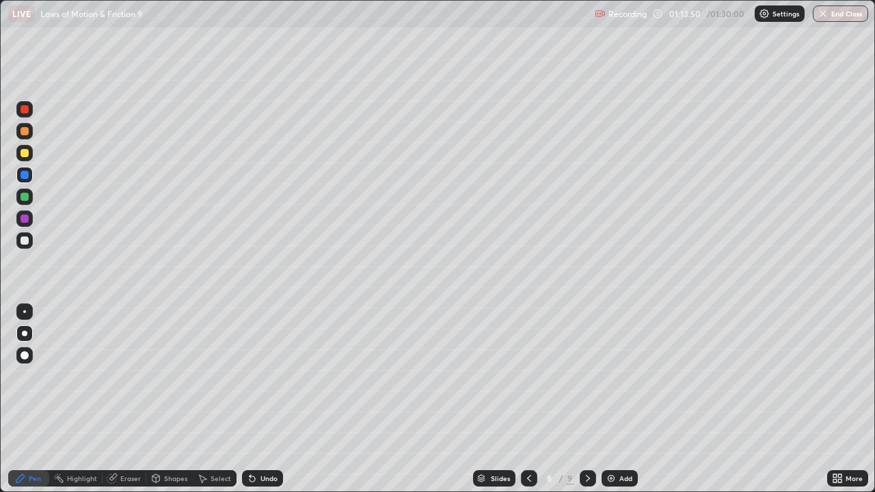
click at [588, 399] on icon at bounding box center [587, 478] width 11 height 11
click at [584, 399] on icon at bounding box center [587, 478] width 11 height 11
click at [532, 399] on icon at bounding box center [529, 478] width 11 height 11
click at [611, 399] on img at bounding box center [611, 478] width 11 height 11
click at [27, 152] on div at bounding box center [25, 153] width 8 height 8
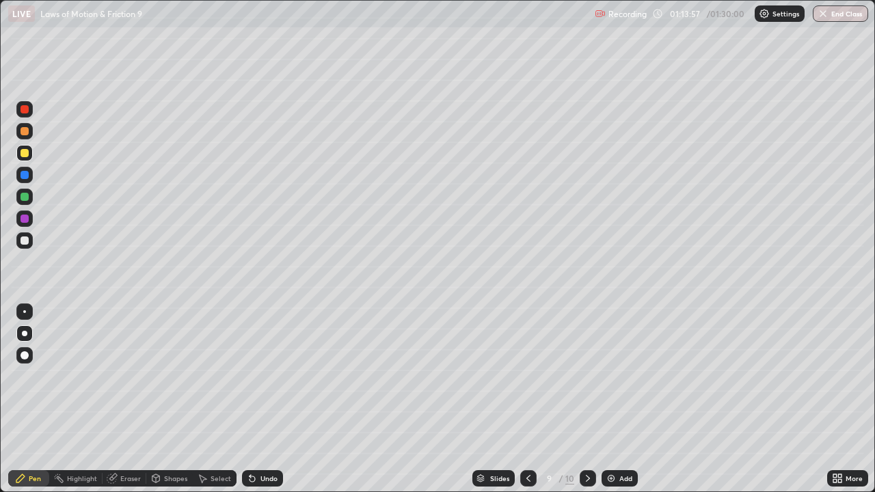
click at [169, 399] on div "Shapes" at bounding box center [169, 478] width 46 height 16
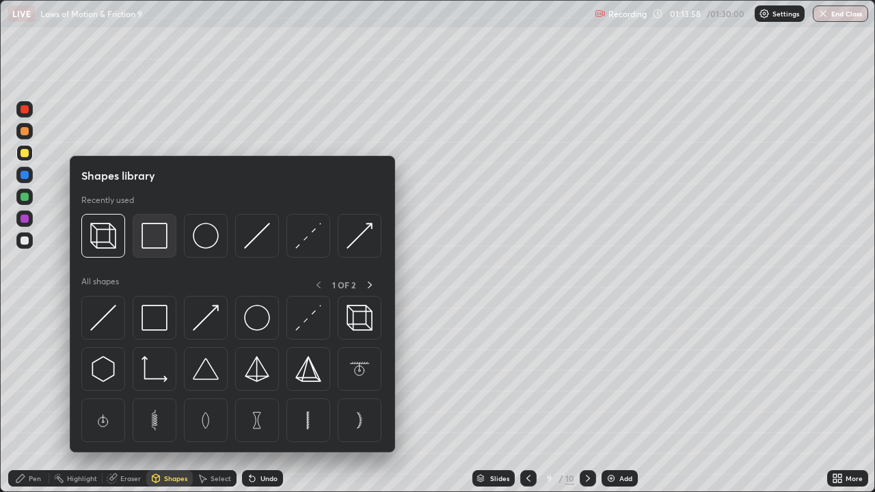
click at [162, 239] on img at bounding box center [154, 236] width 26 height 26
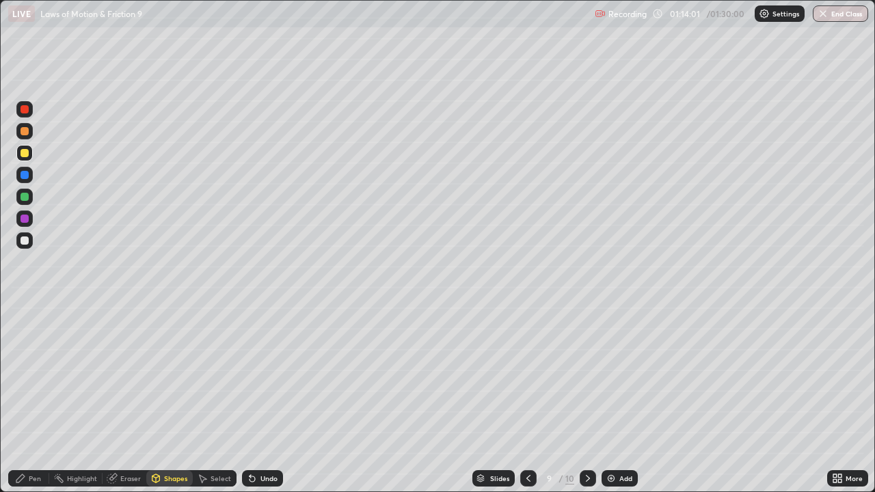
click at [260, 399] on div "Undo" at bounding box center [268, 478] width 17 height 7
click at [165, 399] on div "Shapes" at bounding box center [175, 478] width 23 height 7
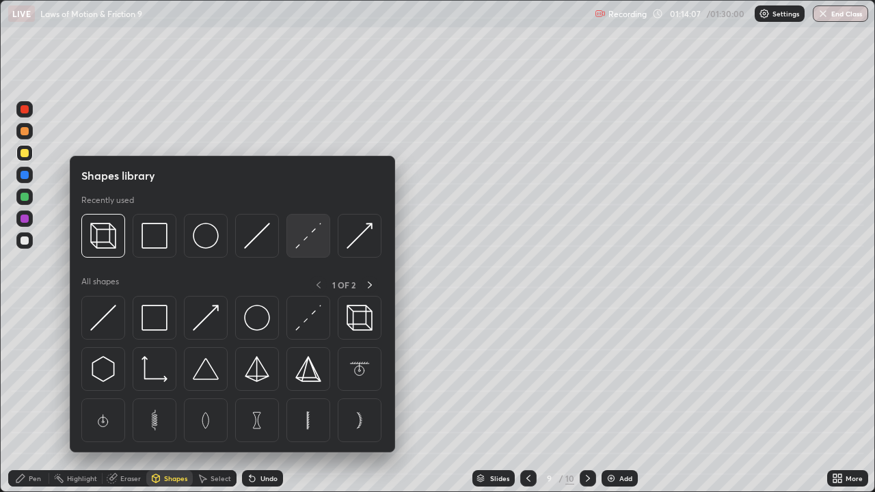
click at [303, 243] on img at bounding box center [308, 236] width 26 height 26
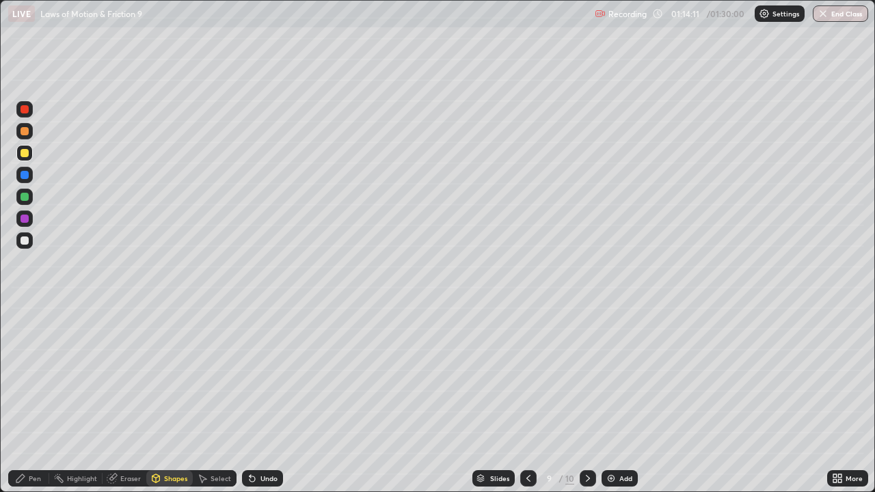
click at [213, 399] on div "Select" at bounding box center [221, 478] width 21 height 7
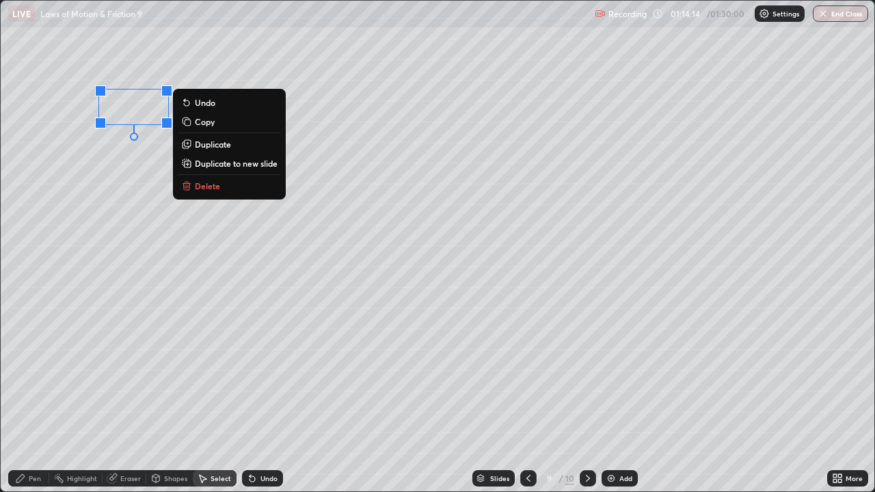
click at [206, 120] on p "Copy" at bounding box center [205, 121] width 20 height 11
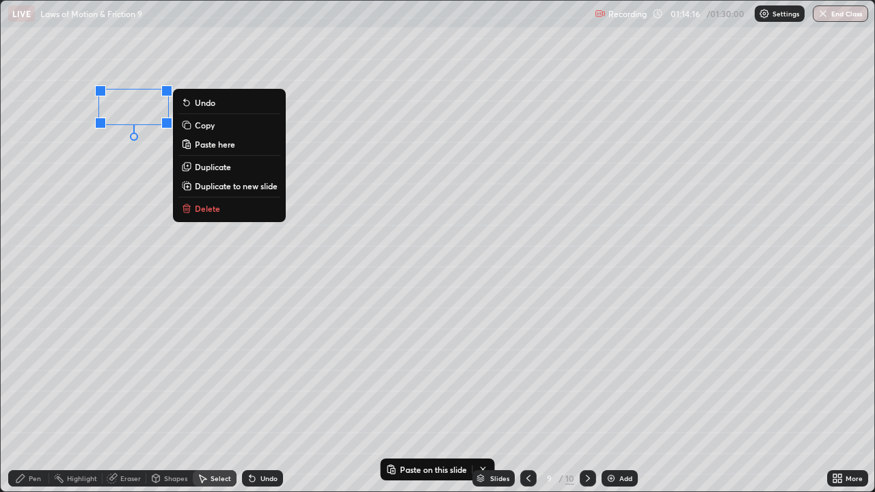
click at [214, 165] on p "Duplicate" at bounding box center [213, 166] width 36 height 11
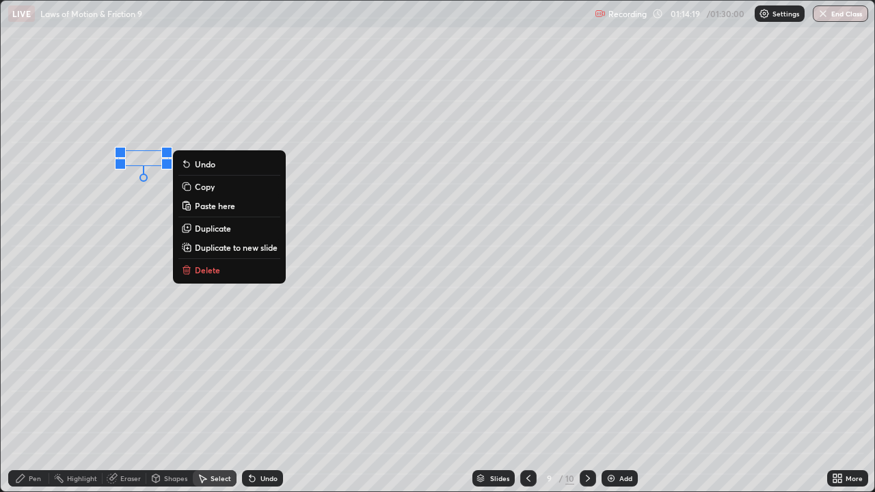
click at [256, 399] on div "Undo" at bounding box center [262, 478] width 41 height 16
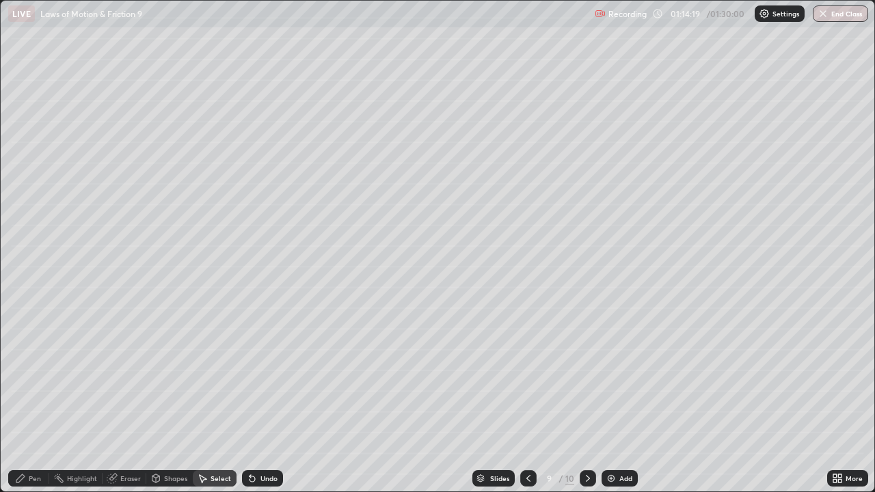
click at [256, 399] on div "Undo" at bounding box center [262, 478] width 41 height 16
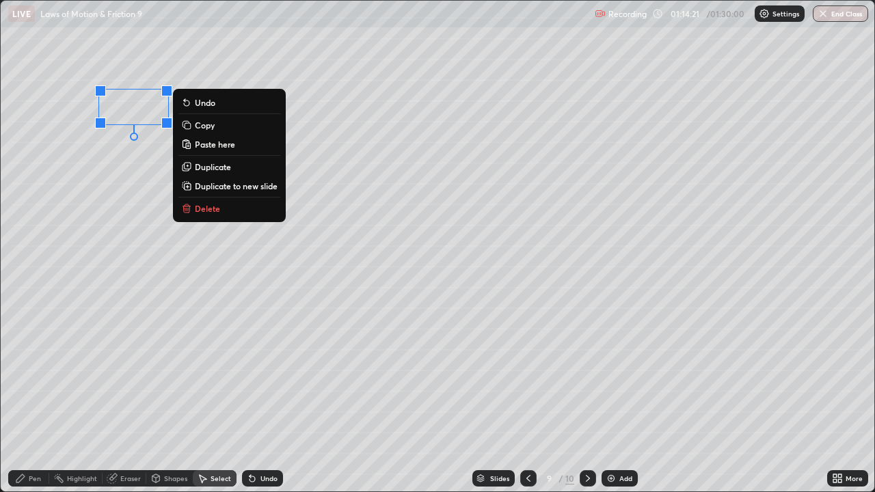
click at [219, 167] on p "Duplicate" at bounding box center [213, 166] width 36 height 11
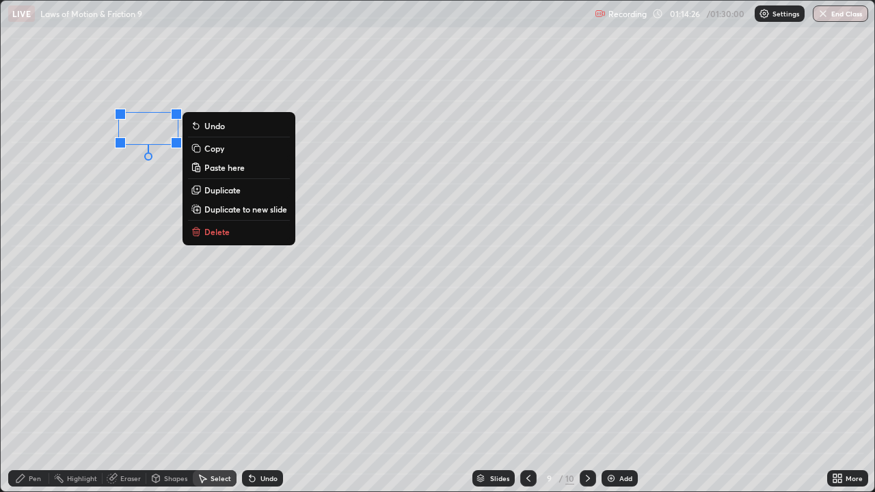
click at [263, 399] on div "Undo" at bounding box center [268, 478] width 17 height 7
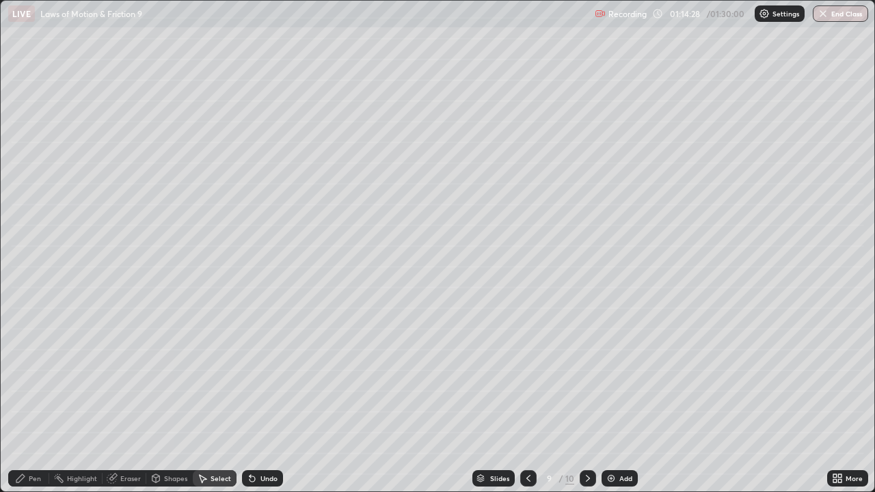
click at [260, 399] on div "Undo" at bounding box center [268, 478] width 17 height 7
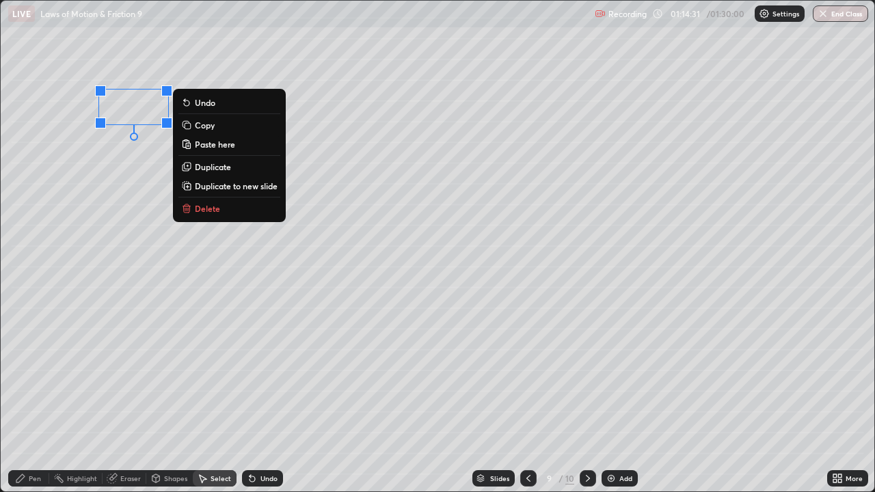
click at [215, 164] on p "Duplicate" at bounding box center [213, 166] width 36 height 11
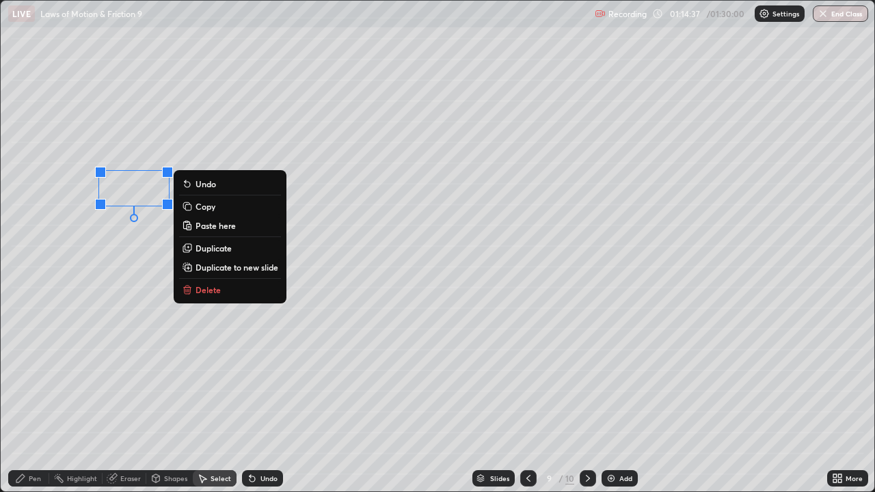
click at [219, 252] on p "Duplicate" at bounding box center [213, 248] width 36 height 11
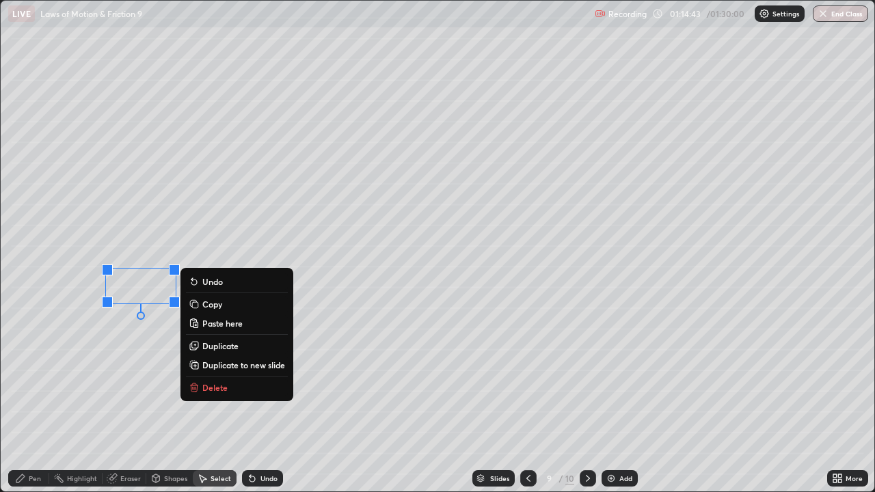
click at [221, 343] on p "Duplicate" at bounding box center [220, 345] width 36 height 11
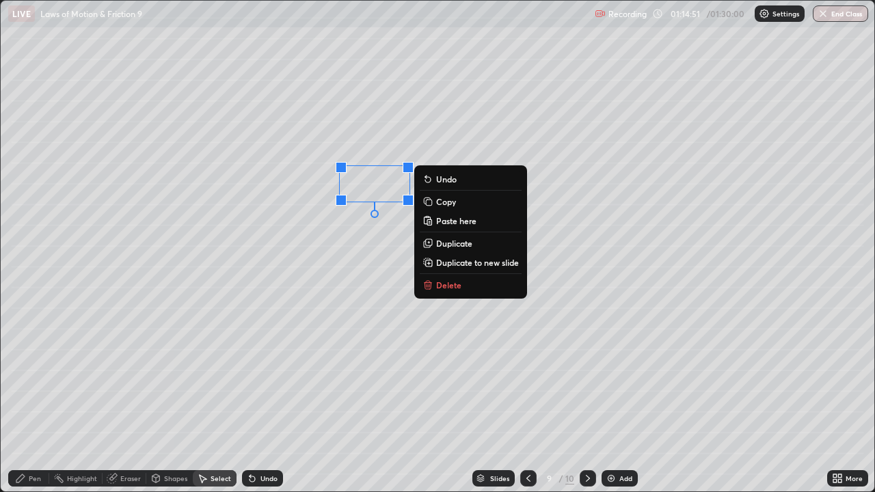
click at [457, 247] on p "Duplicate" at bounding box center [454, 243] width 36 height 11
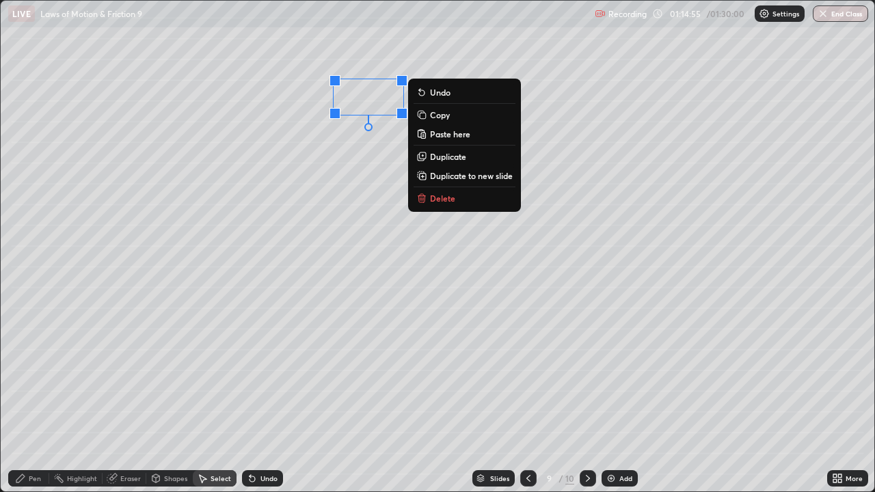
click at [453, 159] on p "Duplicate" at bounding box center [448, 156] width 36 height 11
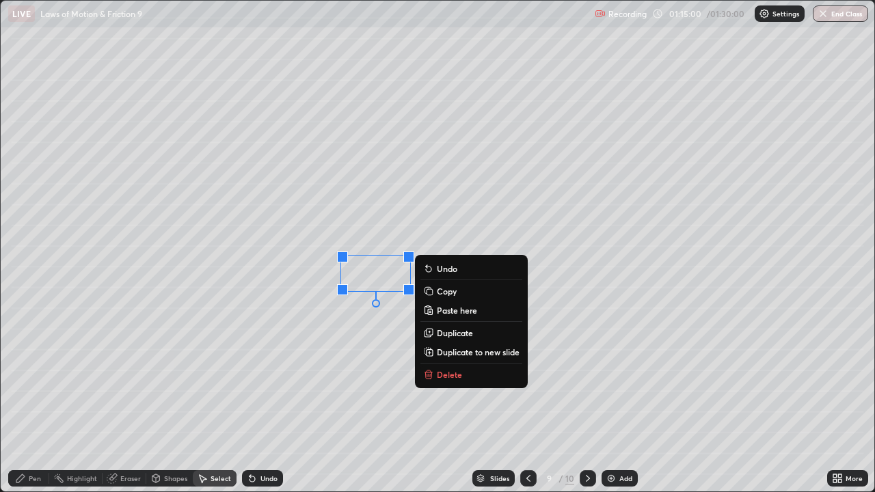
click at [411, 399] on div "0 ° Undo Copy Paste here Duplicate Duplicate to new slide Delete" at bounding box center [438, 246] width 874 height 491
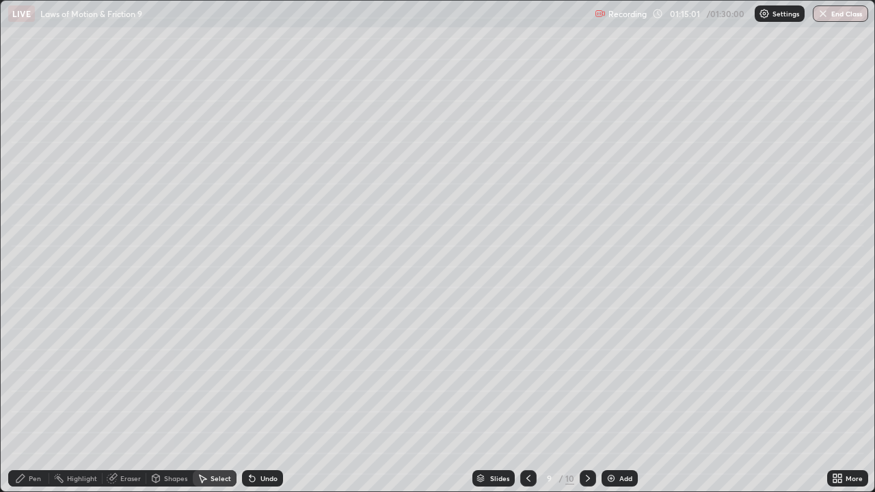
click at [166, 399] on div "Shapes" at bounding box center [175, 478] width 23 height 7
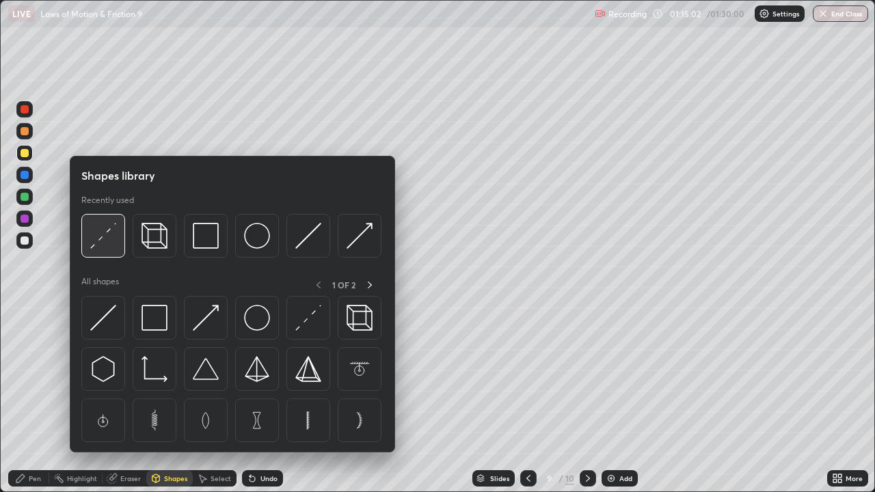
click at [105, 234] on img at bounding box center [103, 236] width 26 height 26
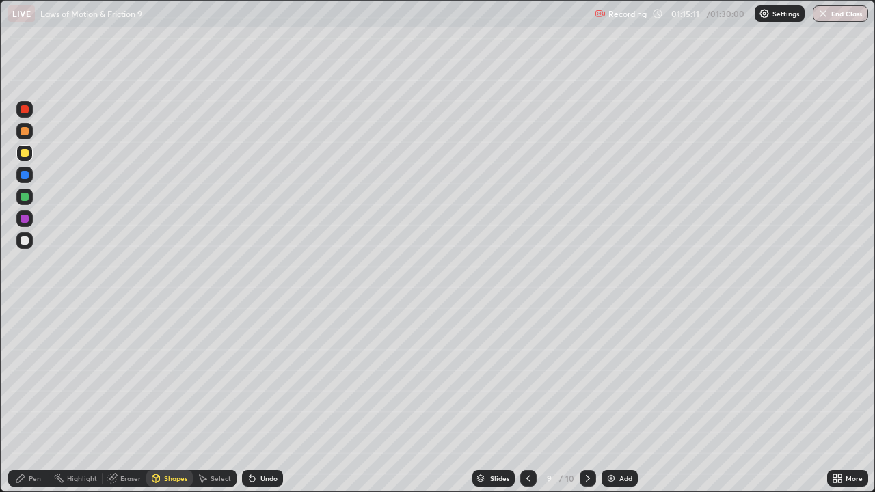
click at [258, 399] on div "Undo" at bounding box center [262, 478] width 41 height 16
click at [260, 399] on div "Undo" at bounding box center [268, 478] width 17 height 7
click at [27, 399] on div "Pen" at bounding box center [28, 478] width 41 height 16
click at [255, 399] on icon at bounding box center [252, 478] width 11 height 11
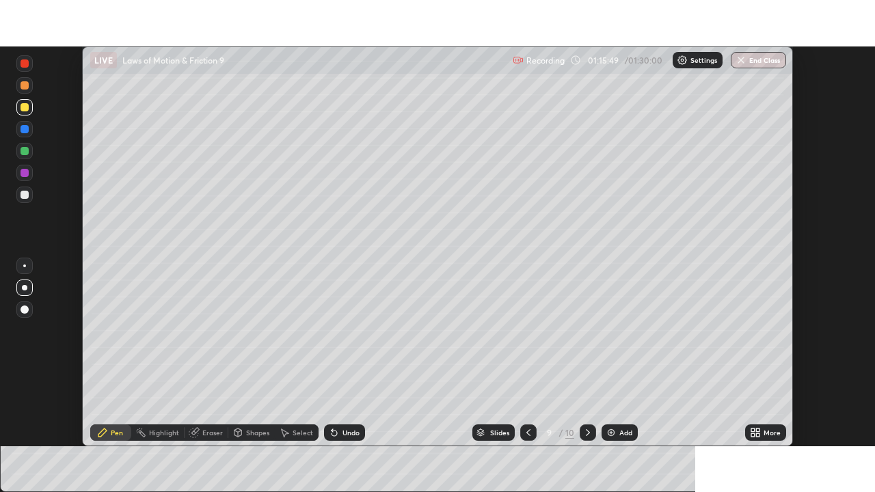
scroll to position [67955, 67480]
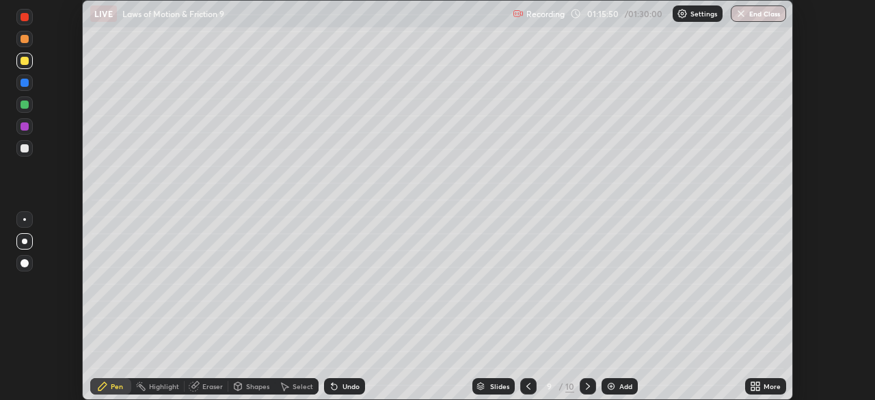
click at [761, 387] on div "More" at bounding box center [765, 386] width 41 height 16
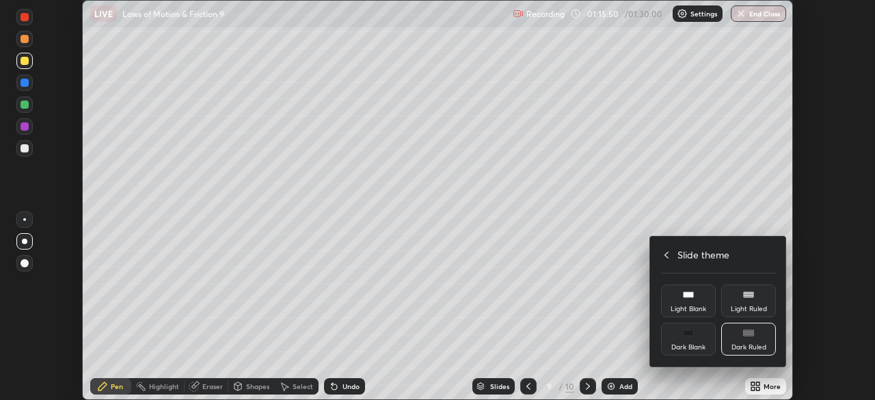
click at [693, 338] on div "Dark Blank" at bounding box center [688, 339] width 55 height 33
click at [675, 260] on div "Slide theme" at bounding box center [718, 254] width 115 height 14
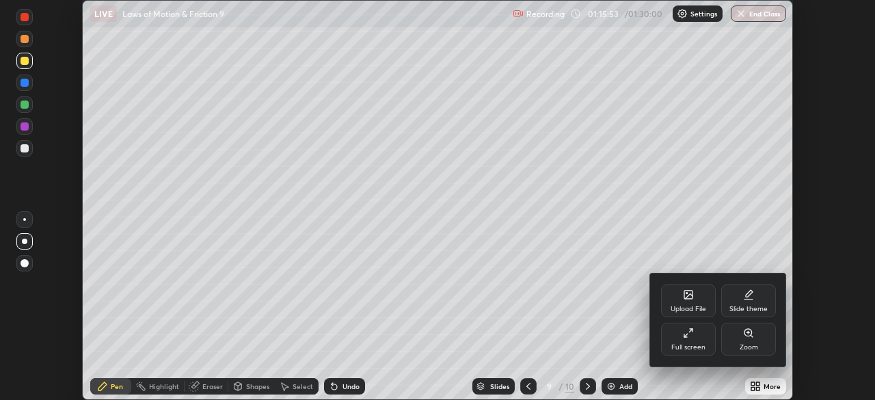
click at [742, 302] on div "Slide theme" at bounding box center [748, 300] width 55 height 33
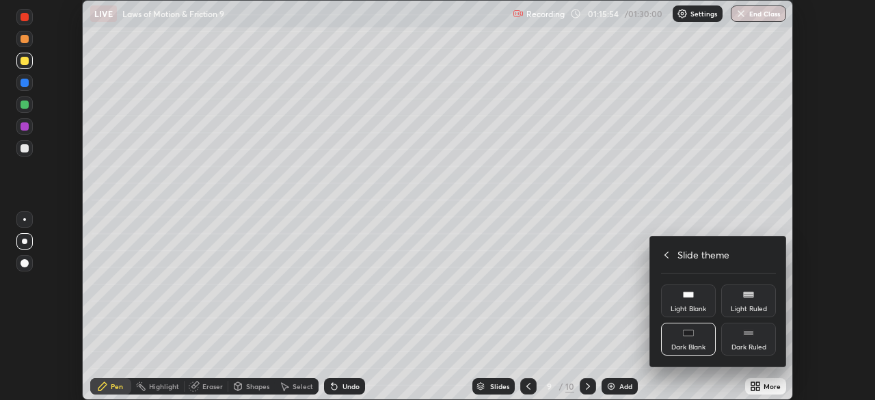
click at [746, 338] on div "Dark Ruled" at bounding box center [748, 339] width 55 height 33
click at [677, 252] on div "Slide theme" at bounding box center [718, 254] width 115 height 14
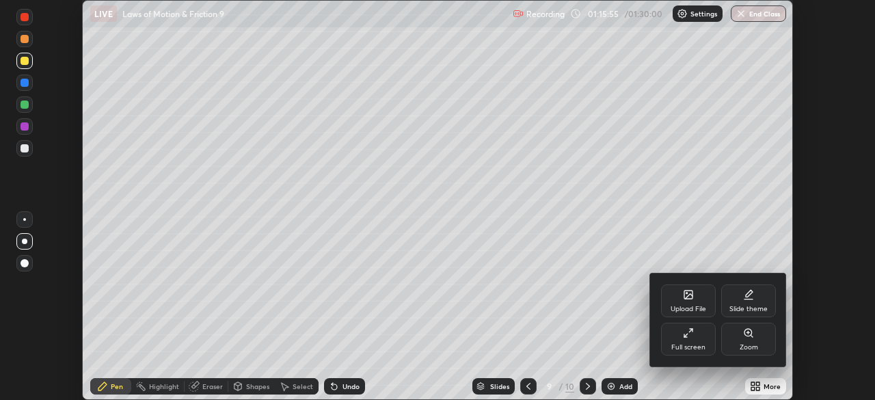
click at [686, 345] on div "Full screen" at bounding box center [688, 347] width 34 height 7
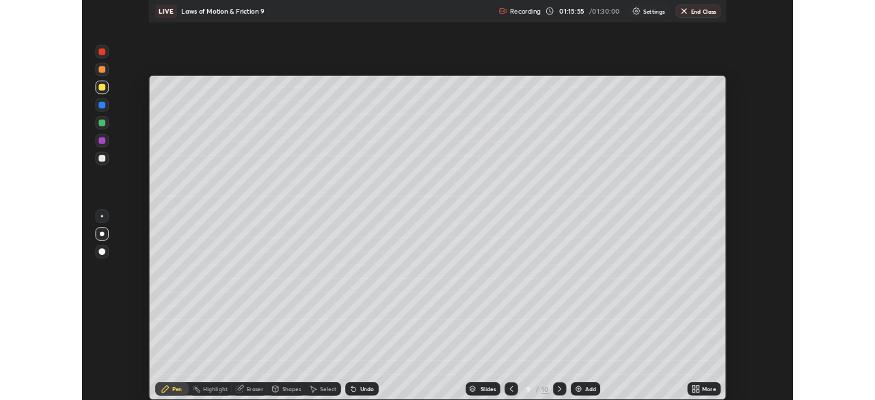
scroll to position [492, 875]
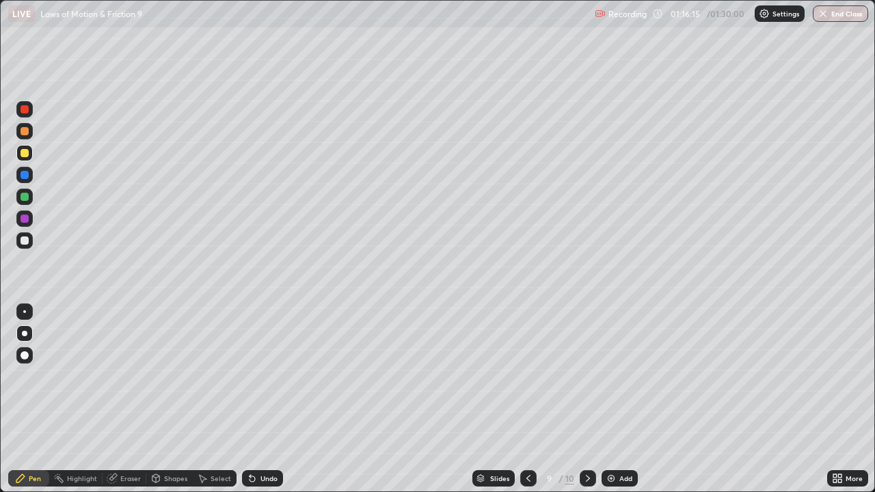
click at [20, 245] on div at bounding box center [24, 240] width 16 height 16
click at [18, 176] on div at bounding box center [24, 175] width 16 height 16
click at [23, 135] on div at bounding box center [24, 131] width 16 height 16
click at [25, 155] on div at bounding box center [25, 153] width 8 height 8
click at [21, 242] on div at bounding box center [25, 241] width 8 height 8
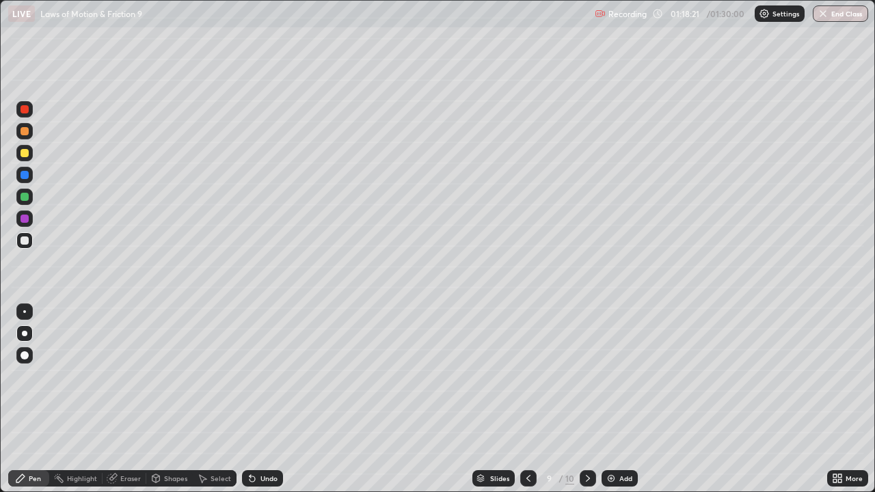
click at [23, 199] on div at bounding box center [25, 197] width 8 height 8
click at [25, 241] on div at bounding box center [25, 241] width 8 height 8
click at [840, 17] on button "End Class" at bounding box center [841, 13] width 54 height 16
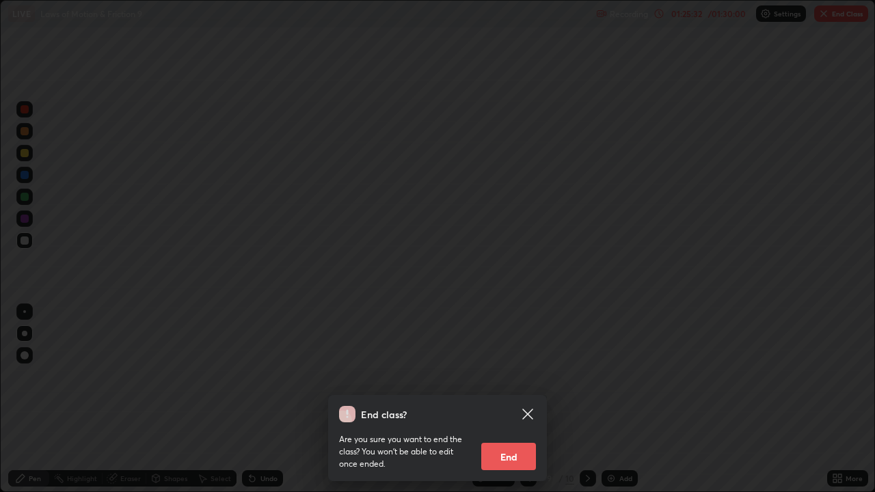
click at [518, 399] on button "End" at bounding box center [508, 456] width 55 height 27
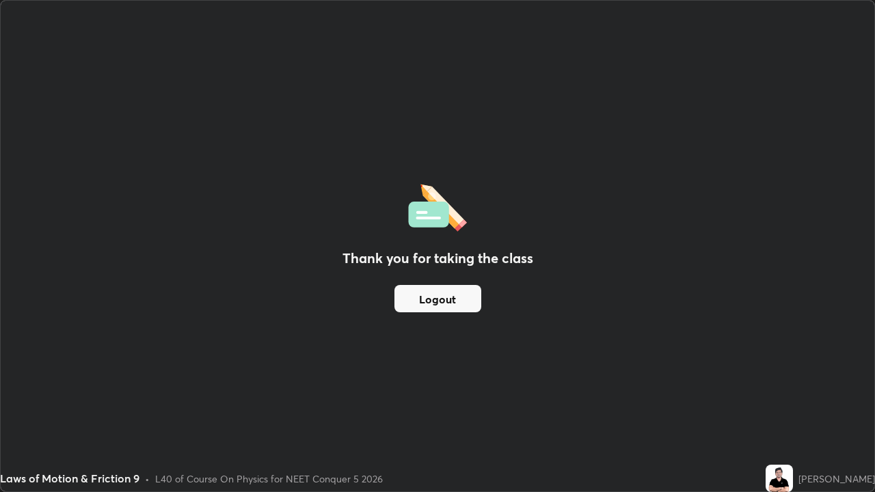
click at [449, 298] on button "Logout" at bounding box center [437, 298] width 87 height 27
click at [426, 301] on button "Logout" at bounding box center [437, 298] width 87 height 27
click at [429, 306] on button "Logout" at bounding box center [437, 298] width 87 height 27
click at [427, 308] on button "Logout" at bounding box center [437, 298] width 87 height 27
click at [415, 351] on div "Thank you for taking the class Logout" at bounding box center [438, 246] width 874 height 491
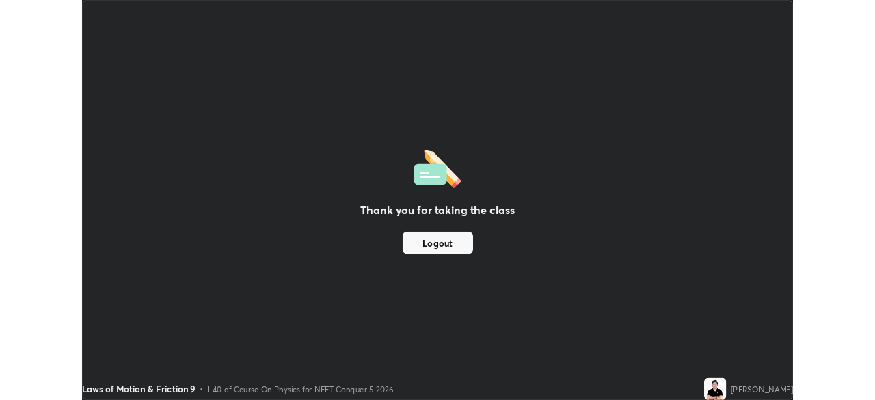
scroll to position [67955, 67480]
